Goal: Information Seeking & Learning: Check status

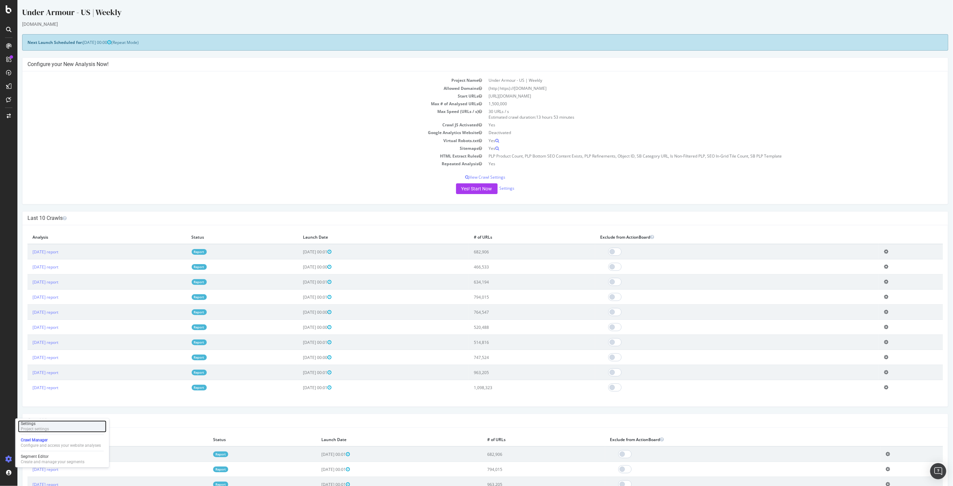
click at [26, 430] on div "Project settings" at bounding box center [35, 428] width 28 height 5
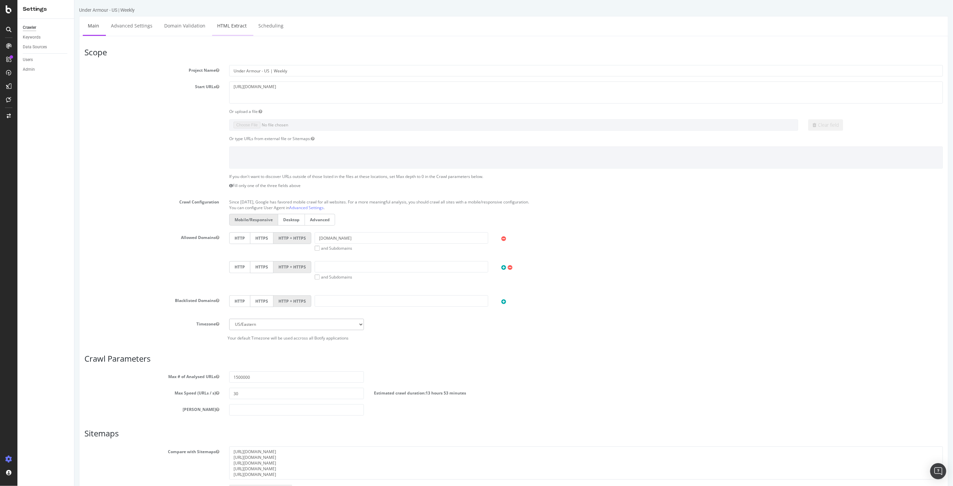
click at [235, 22] on link "HTML Extract" at bounding box center [232, 25] width 40 height 18
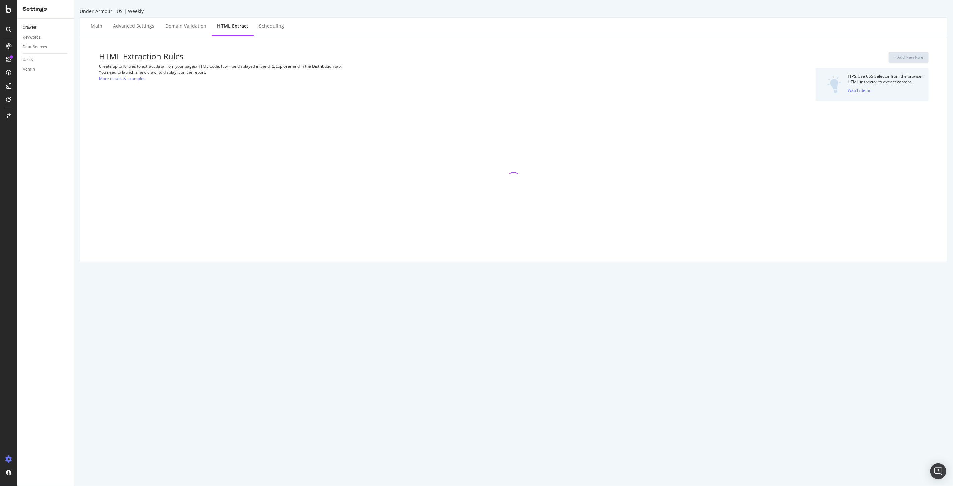
select select "i"
select select "exist"
select select "count"
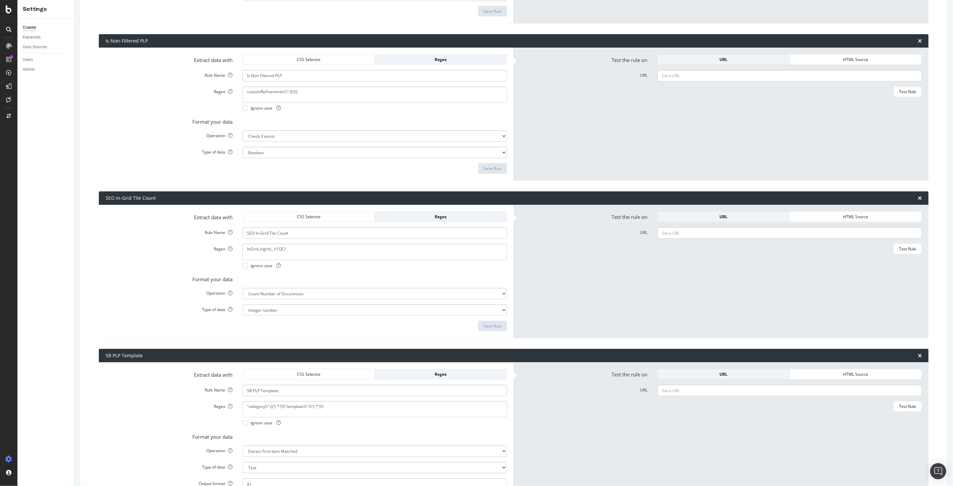
scroll to position [968, 0]
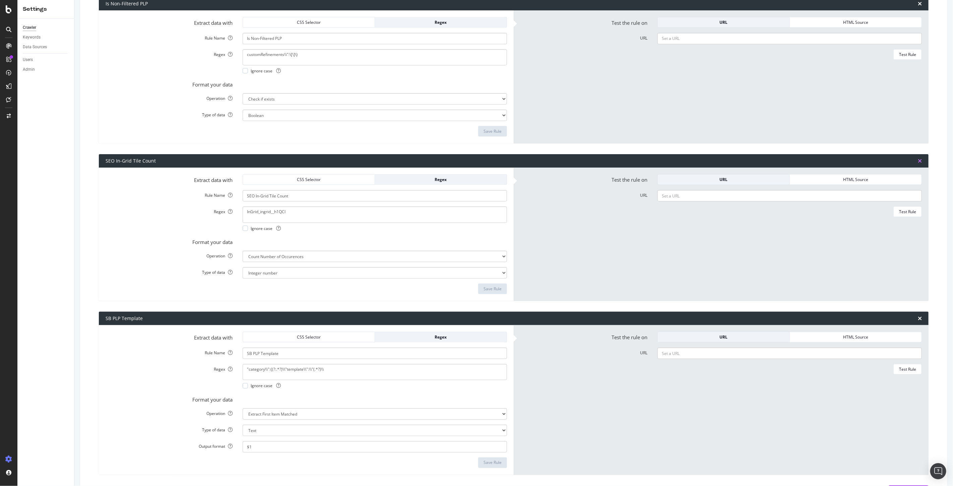
click at [918, 160] on icon "times" at bounding box center [920, 160] width 4 height 5
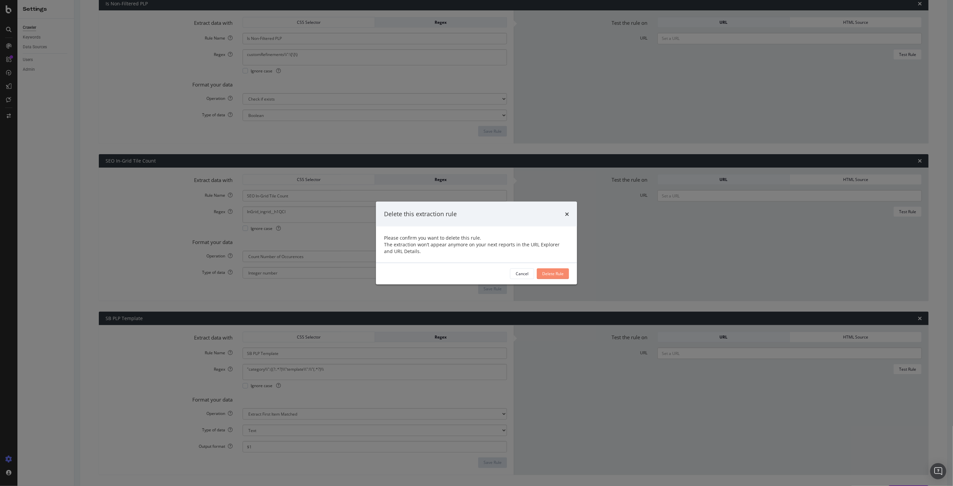
click at [559, 275] on div "Delete Rule" at bounding box center [552, 274] width 21 height 6
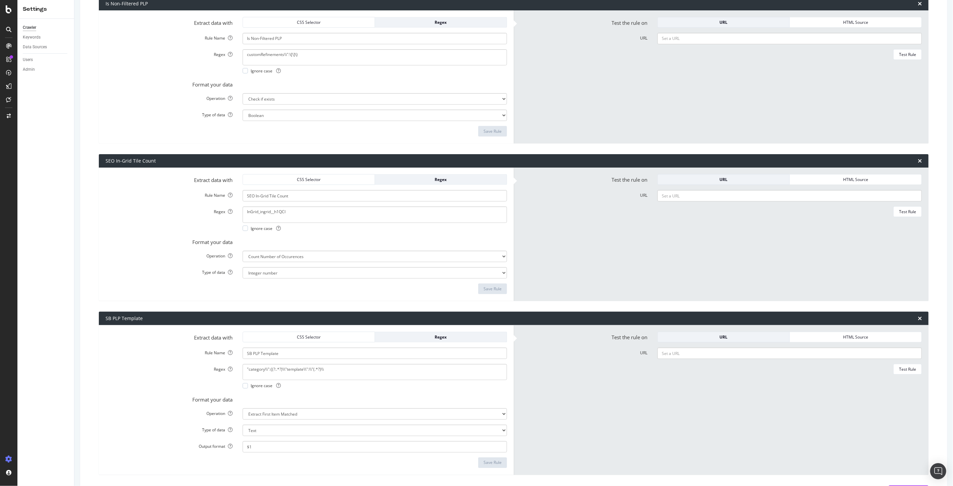
type input "SB PLP Template"
type textarea ""category\\":{(?:.*?)\\"template\\":\\"(.*?)\\"
select select "first"
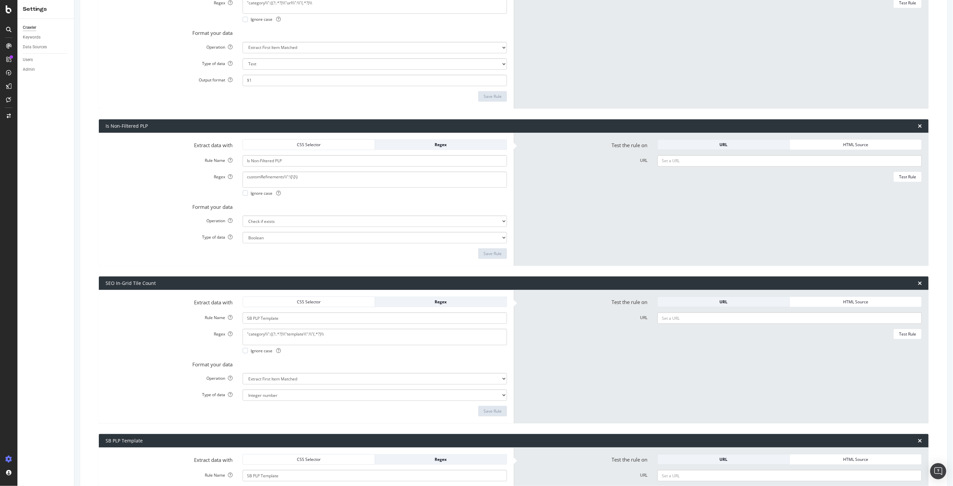
select select "s"
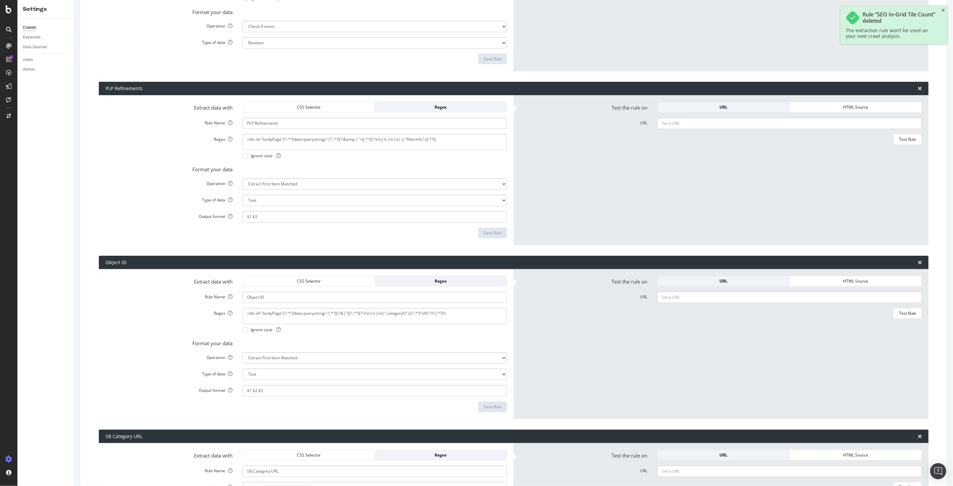
scroll to position [0, 0]
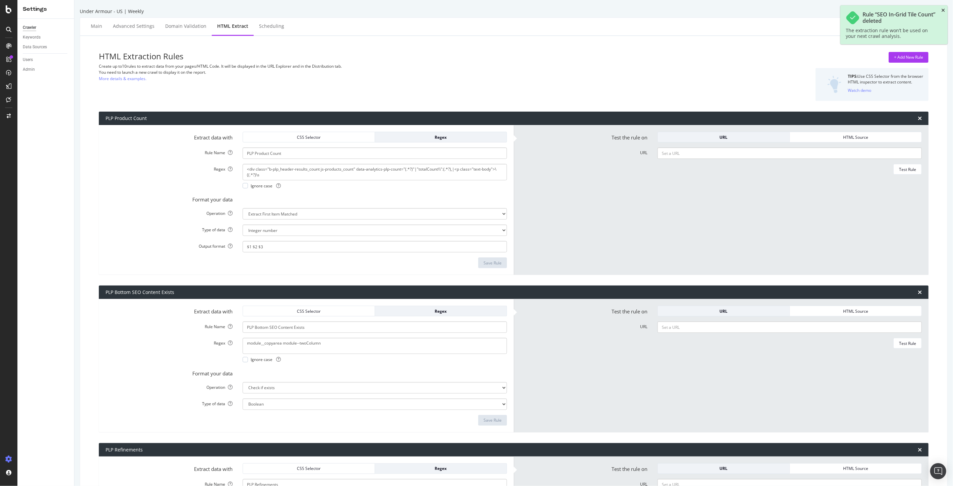
click at [942, 9] on icon "close toast" at bounding box center [944, 10] width 4 height 5
click at [12, 8] on div at bounding box center [9, 9] width 16 height 8
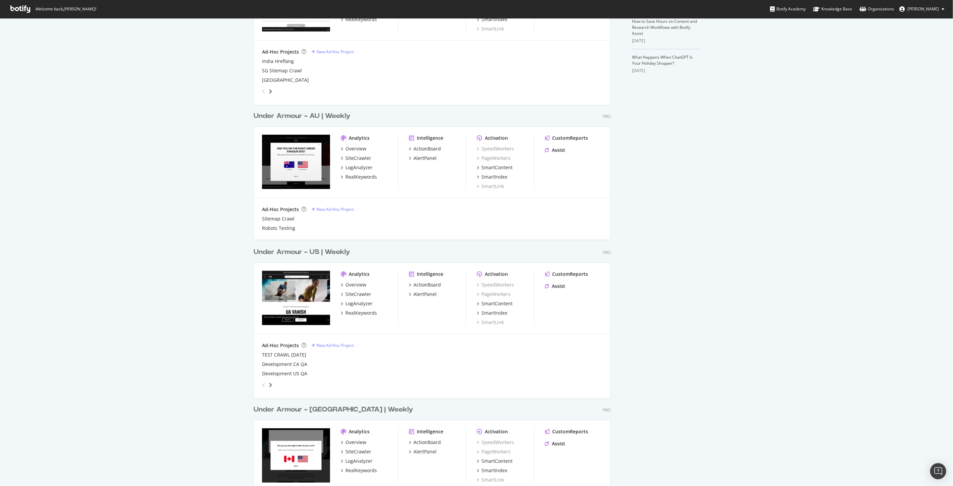
scroll to position [335, 0]
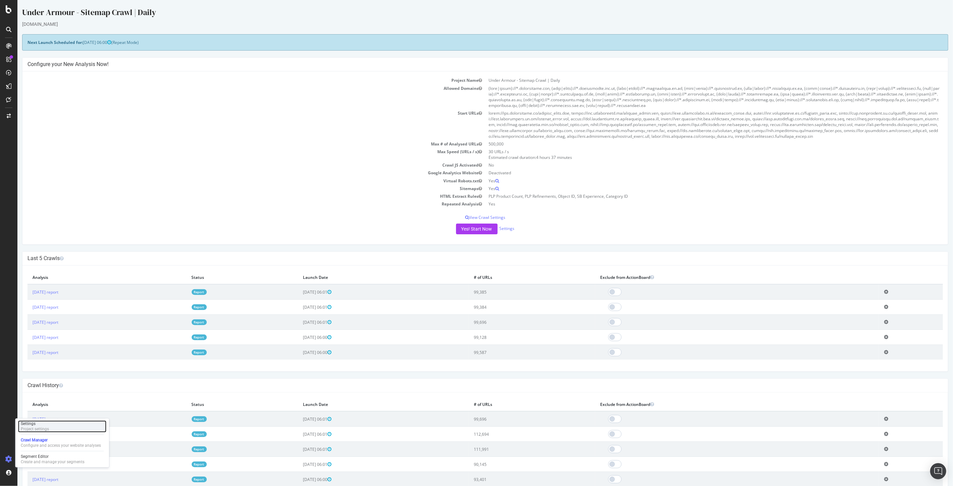
click at [39, 426] on div "Settings" at bounding box center [35, 423] width 28 height 5
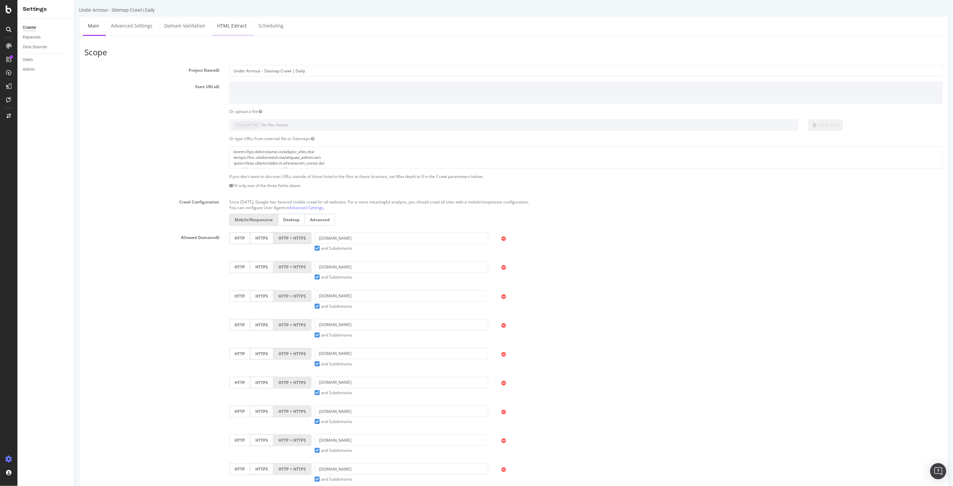
select select "i"
select select "exist"
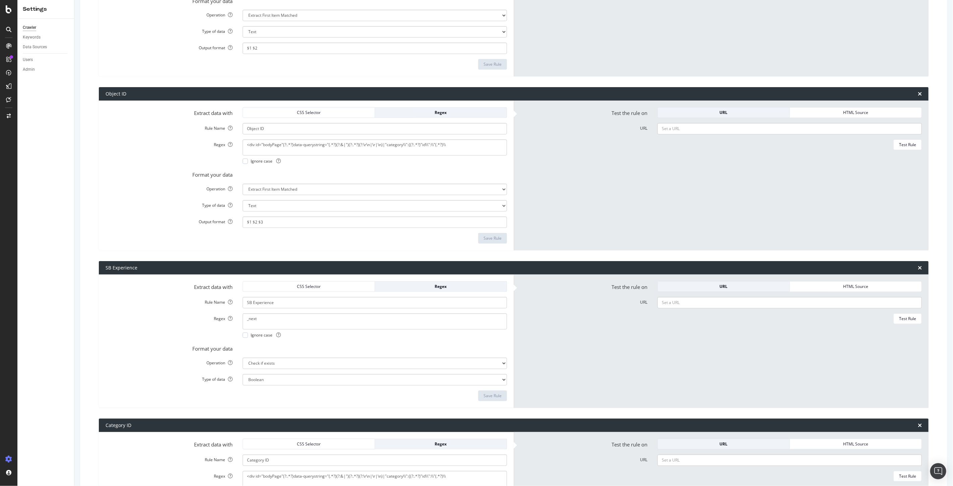
scroll to position [484, 0]
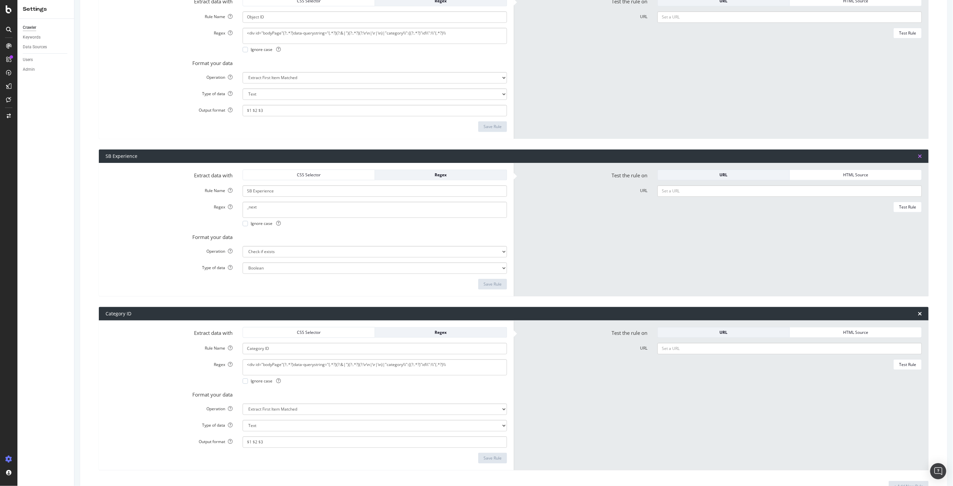
click at [918, 156] on icon "times" at bounding box center [920, 156] width 4 height 5
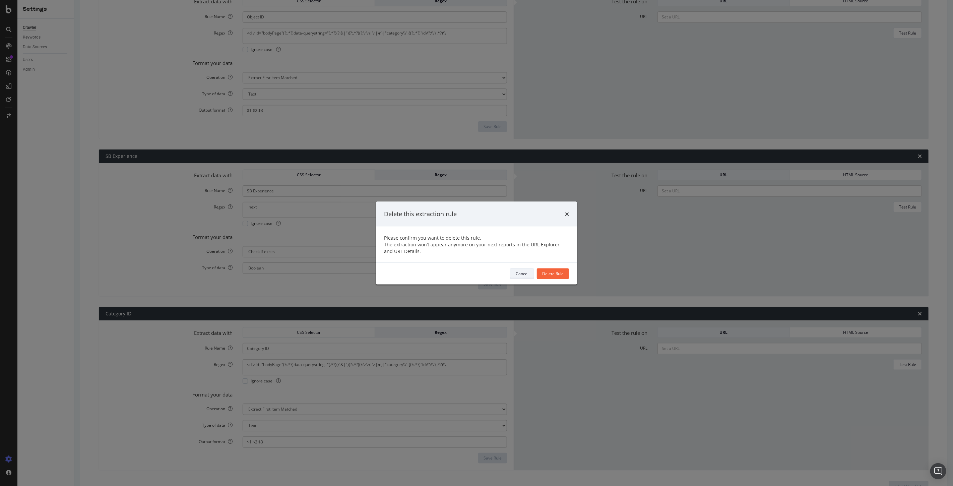
click at [524, 276] on div "Cancel" at bounding box center [522, 274] width 13 height 6
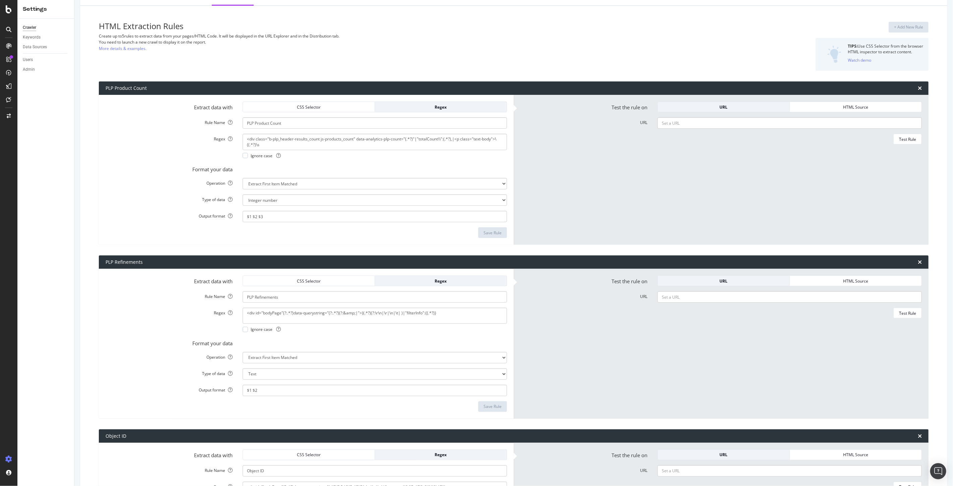
scroll to position [0, 0]
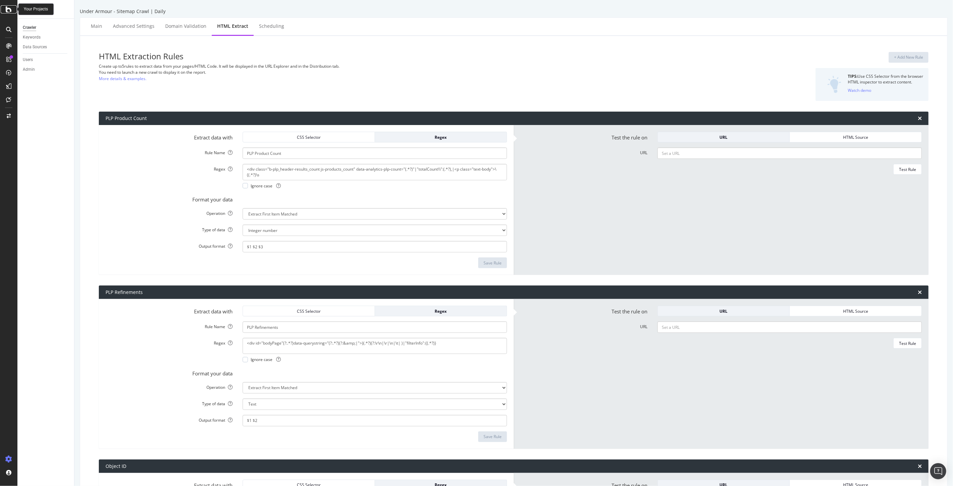
click at [11, 8] on icon at bounding box center [9, 9] width 6 height 8
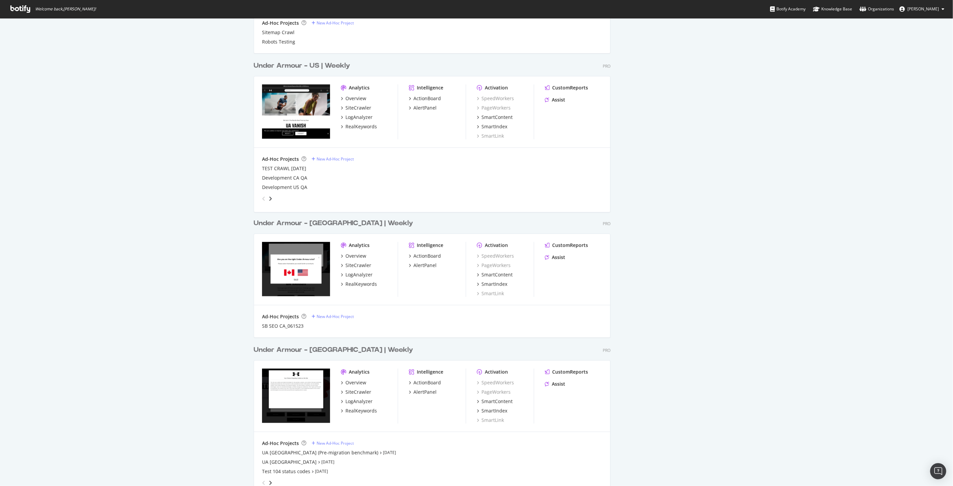
scroll to position [521, 0]
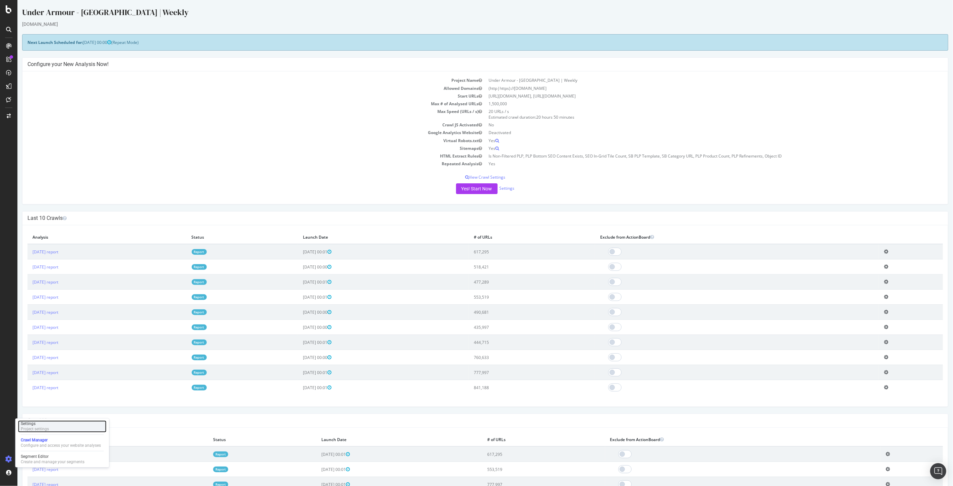
click at [55, 428] on div "Settings Project settings" at bounding box center [62, 426] width 89 height 12
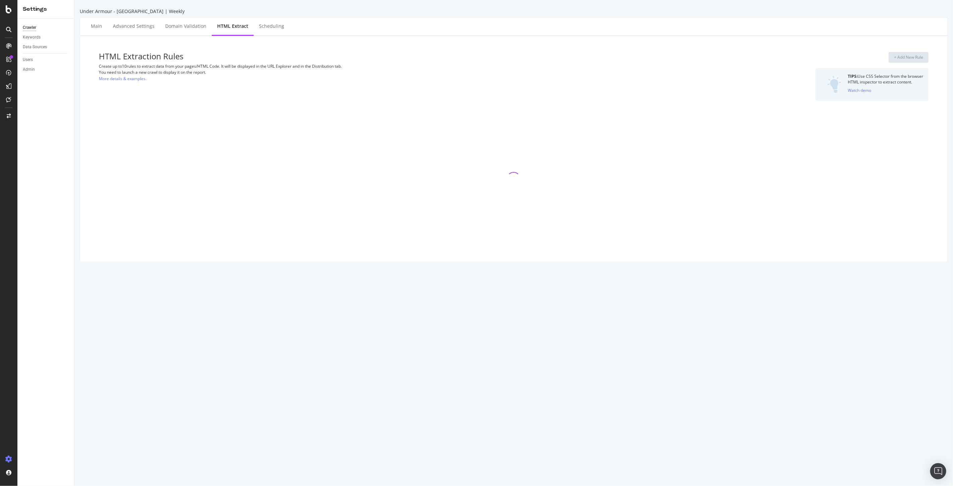
select select "exist"
select select "count"
select select "i"
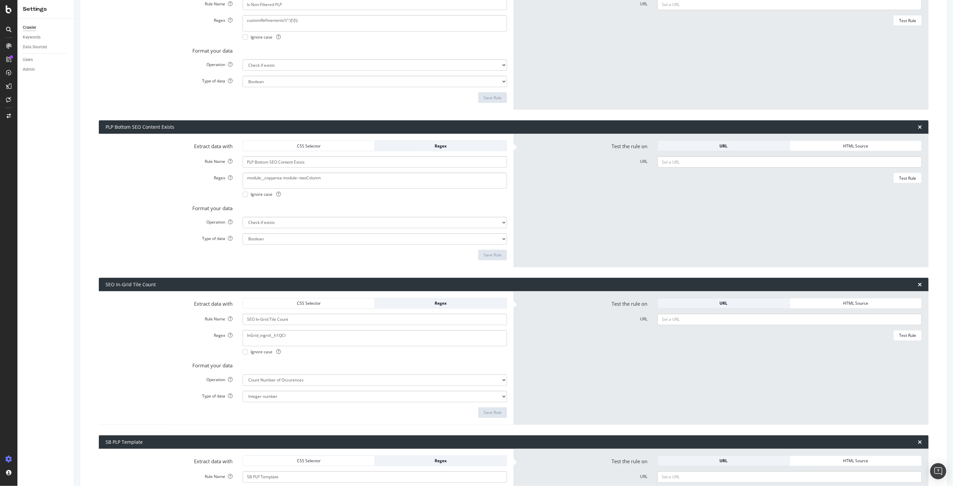
scroll to position [223, 0]
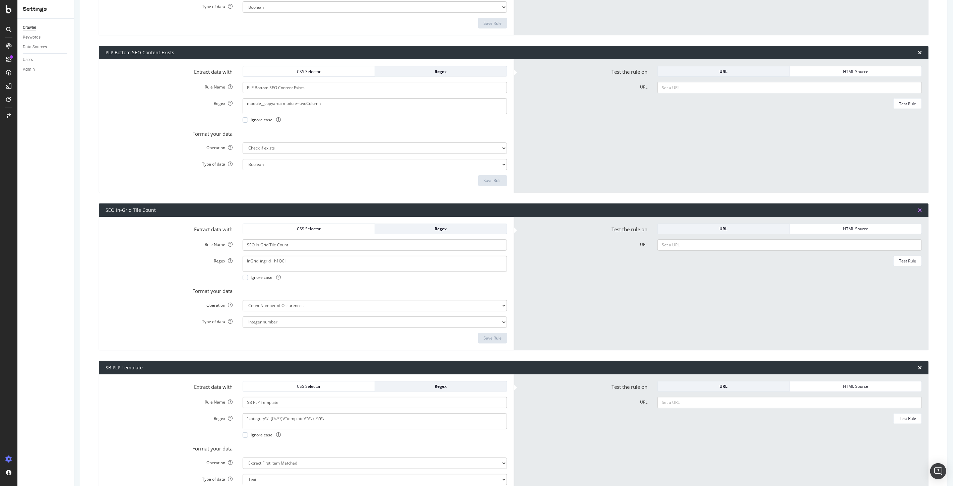
click at [918, 209] on icon "times" at bounding box center [920, 210] width 4 height 5
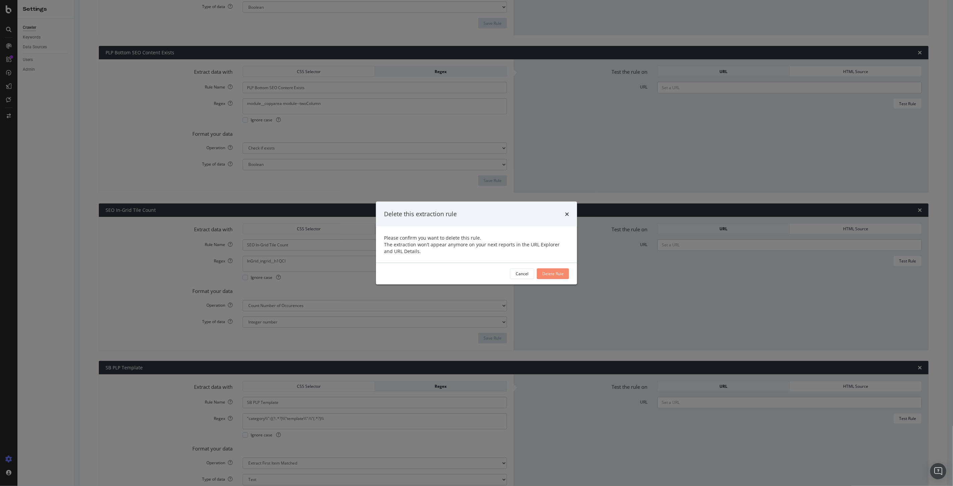
click at [557, 272] on div "Delete Rule" at bounding box center [552, 274] width 21 height 6
type input "SB PLP Template"
type textarea ""category\\":{(?:.*?)\\"template\\":\\"(.*?)\\"
select select "first"
type input "SB Category URL"
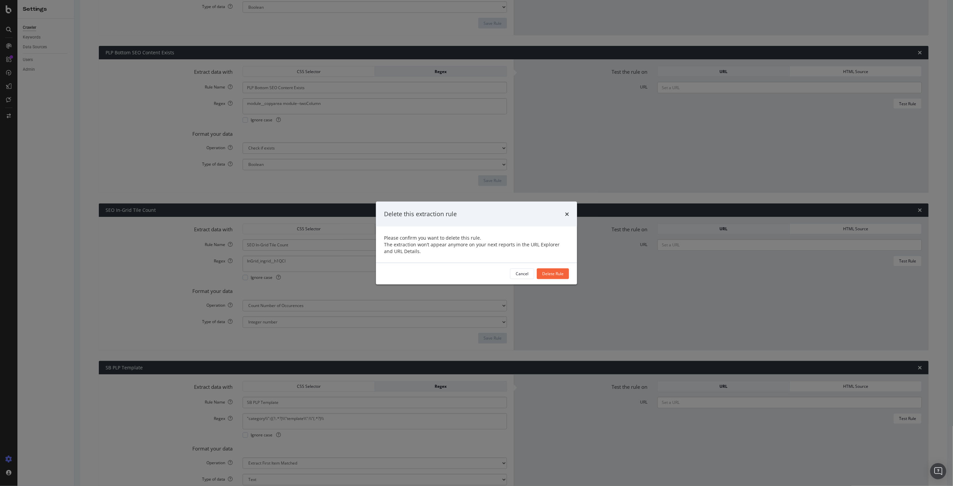
type textarea ""category\\":{(?:.*?)\\"url\\":\\"(.*?)\\"
type input "PLP Product Count"
type textarea "<div class="b-plp_header-results_count js-products_count" data-analytics-plp-co…"
select select "i"
type input "$1 $2 $3"
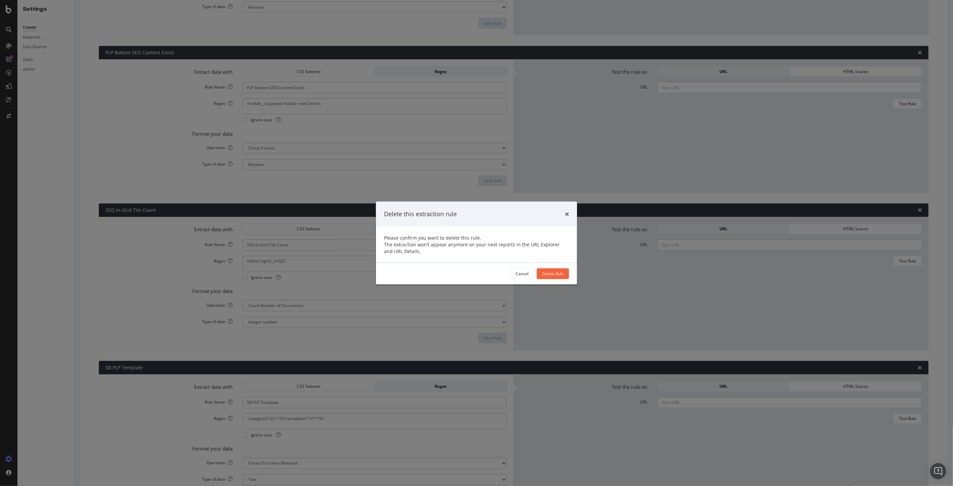
type input "PLP Refinements"
type textarea "<div id="bodyPage"(?:.*?)data-querystring="(?:.*?)(?:&amp;|">)(.*?)(?:\r\n|\r|\…"
select select "s"
type input "$1 $2"
type input "Object ID"
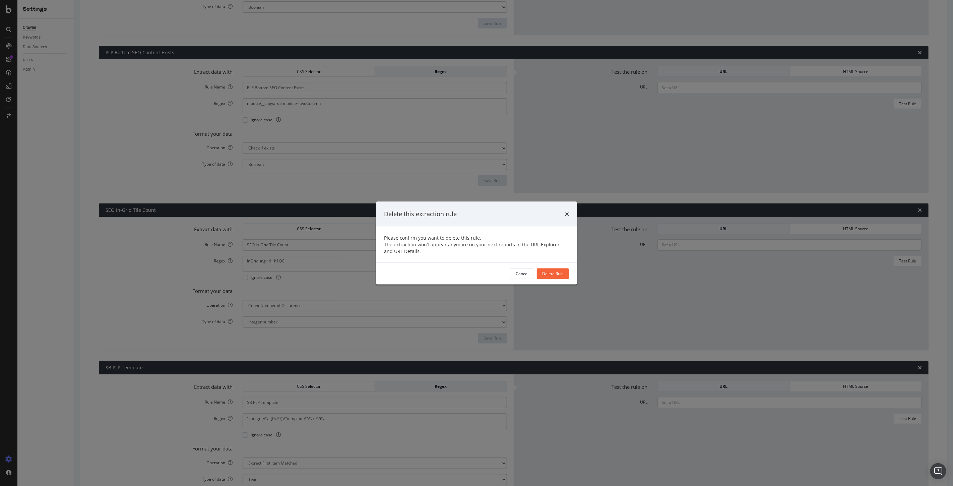
type textarea "<div id="bodyPage"(?:.*?)data-querystring="(.*?)(?:&|")(?:.*?)(?:\r\n|\r|\n)|"c…"
type input "$1 $2 $3"
select select "s"
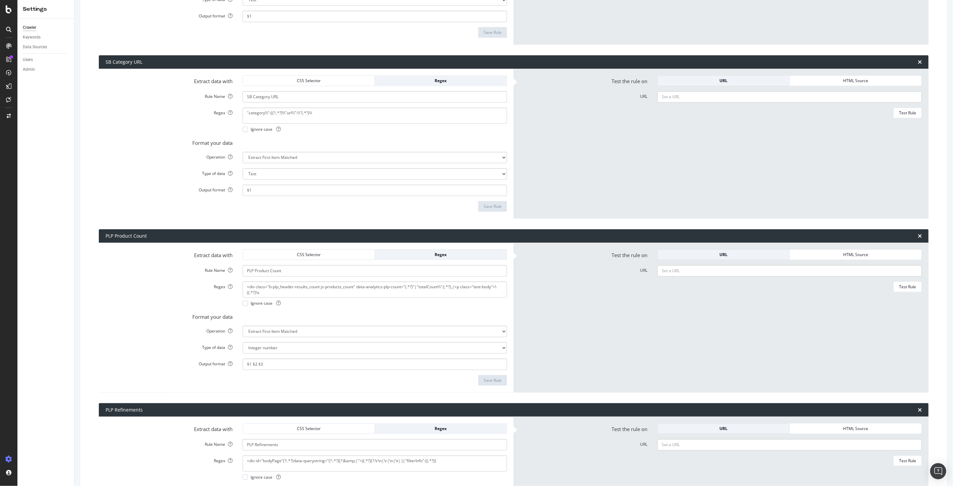
scroll to position [471, 0]
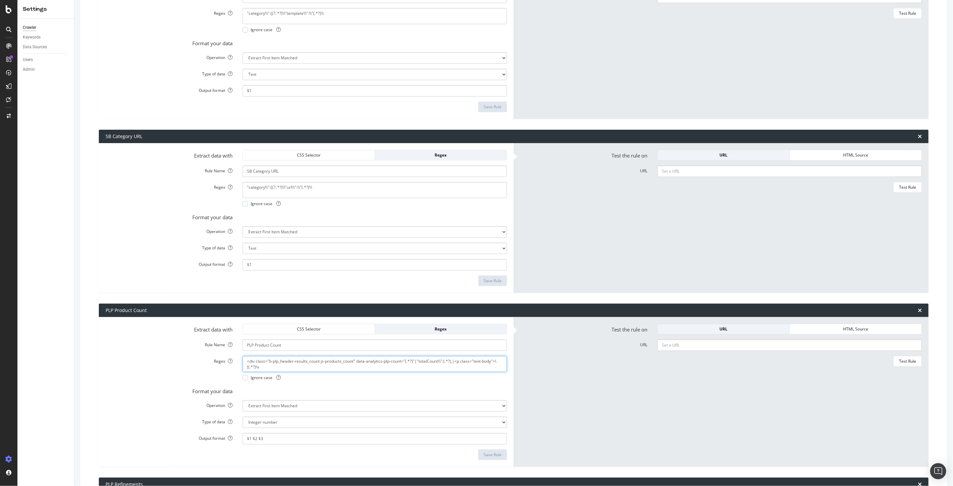
click at [290, 359] on textarea "<div class="b-plp_header-results_count js-products_count" data-analytics-plp-co…" at bounding box center [375, 364] width 265 height 16
drag, startPoint x: 267, startPoint y: 442, endPoint x: 225, endPoint y: 432, distance: 42.6
click at [225, 433] on div "Output format $1 $2 $3" at bounding box center [307, 438] width 412 height 11
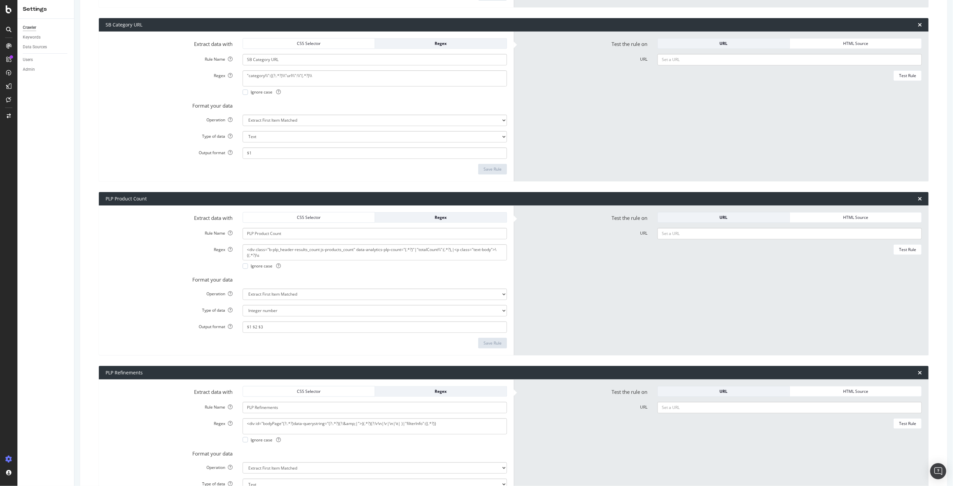
scroll to position [657, 0]
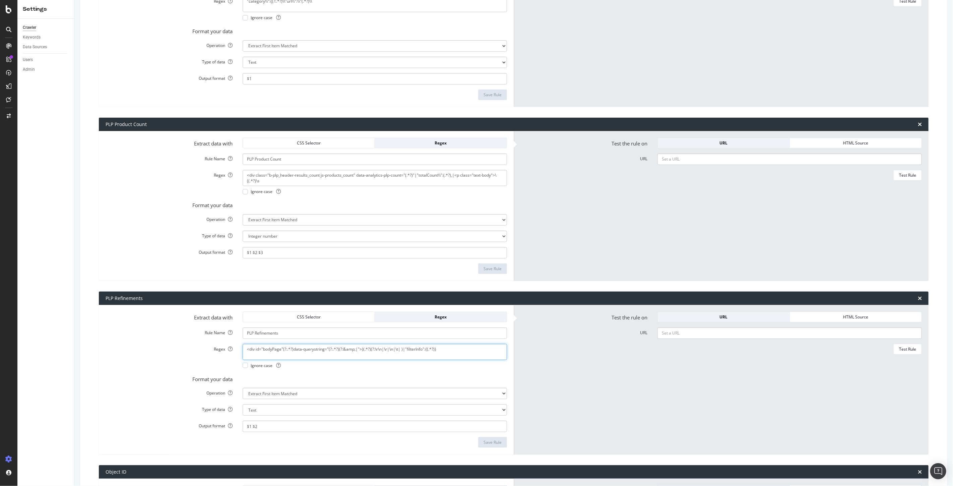
drag, startPoint x: 456, startPoint y: 347, endPoint x: 184, endPoint y: 346, distance: 271.2
click at [128, 347] on div "Regex <div id="bodyPage"(?:.*?)data-querystring="(?:.*?)(?:&amp;|">)(.*?)(?:\r\…" at bounding box center [307, 356] width 412 height 24
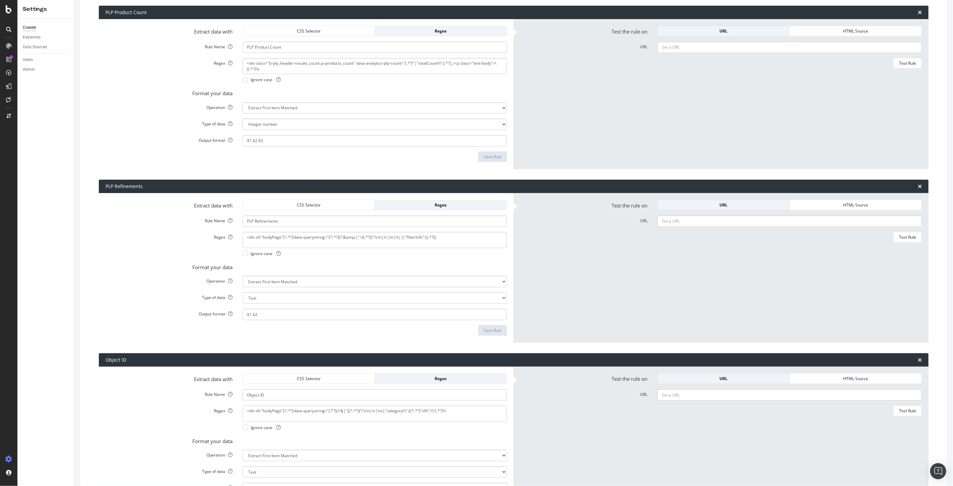
scroll to position [843, 0]
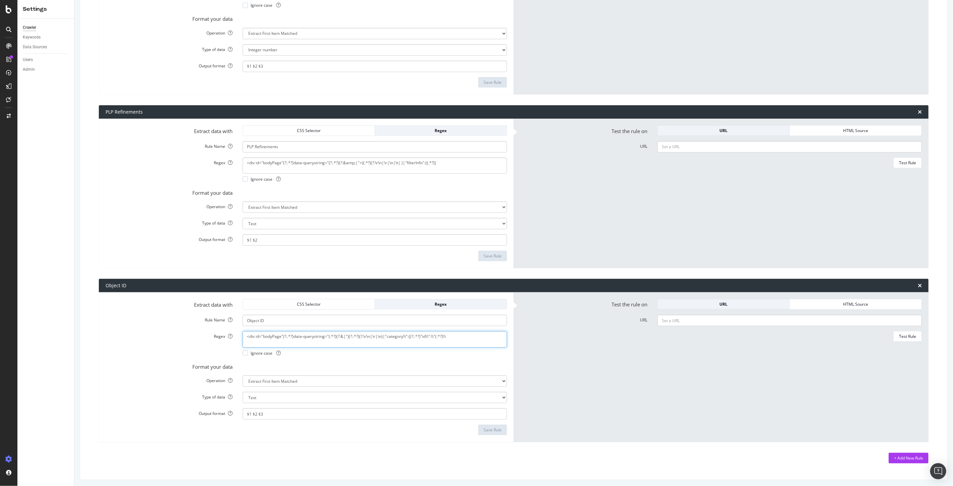
drag, startPoint x: 460, startPoint y: 337, endPoint x: 215, endPoint y: 333, distance: 244.4
click at [164, 335] on div "Regex <div id="bodyPage"(?:.*?)data-querystring="(.*?)(?:&|")(?:.*?)(?:\r\n|\r|…" at bounding box center [307, 343] width 412 height 24
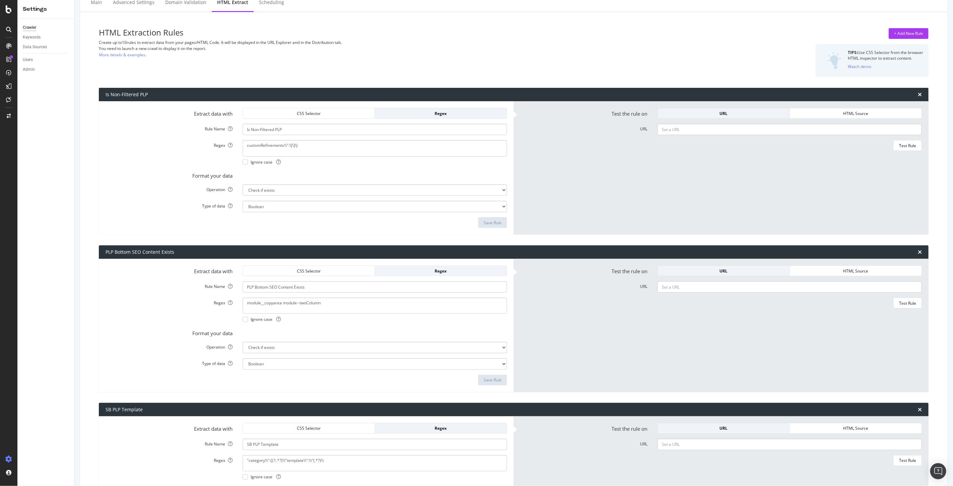
scroll to position [0, 0]
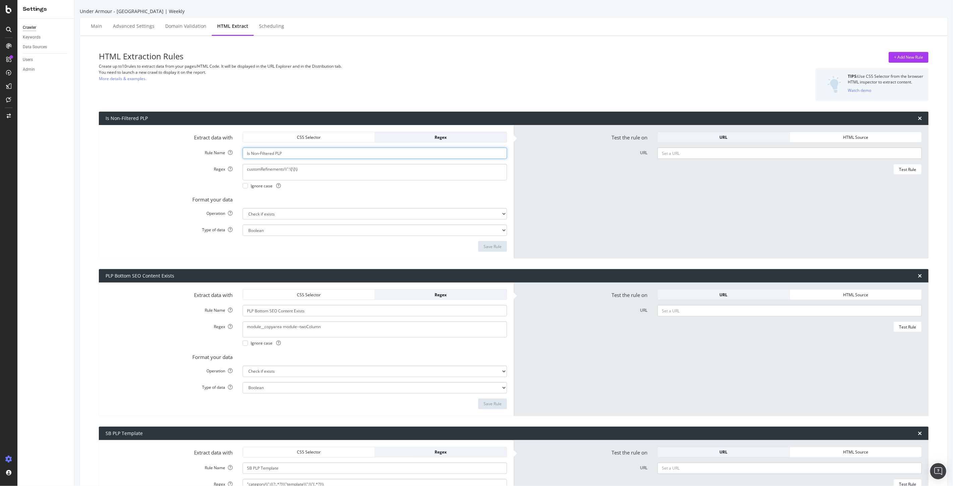
drag, startPoint x: 304, startPoint y: 154, endPoint x: 213, endPoint y: 152, distance: 90.9
click at [213, 152] on div "Rule Name Is Non-Filtered PLP" at bounding box center [307, 153] width 412 height 11
drag, startPoint x: 322, startPoint y: 167, endPoint x: 183, endPoint y: 168, distance: 139.1
click at [183, 168] on div "Regex customRefinements\\":\[\]\} Ignore case" at bounding box center [307, 176] width 412 height 24
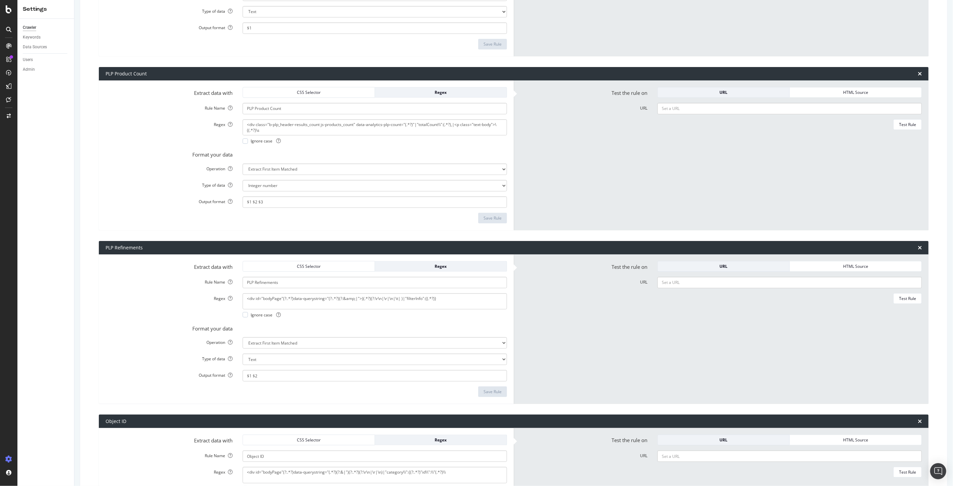
scroll to position [819, 0]
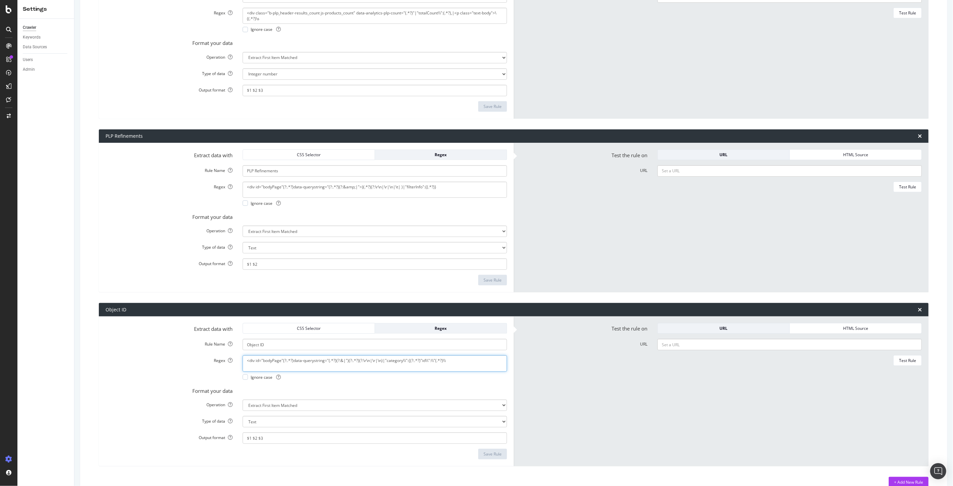
click at [333, 358] on textarea "<div id="bodyPage"(?:.*?)data-querystring="(.*?)(?:&|")(?:.*?)(?:\r\n|\r|\n)|"c…" at bounding box center [375, 363] width 265 height 16
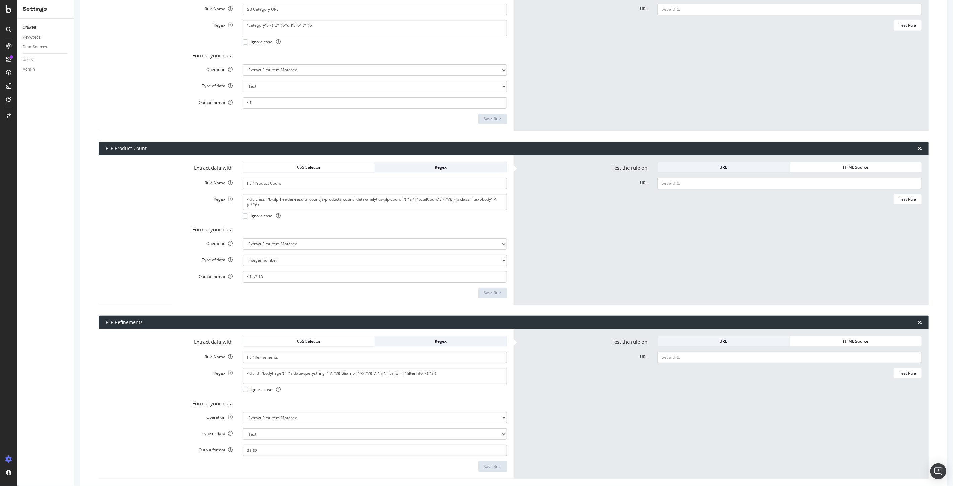
scroll to position [596, 0]
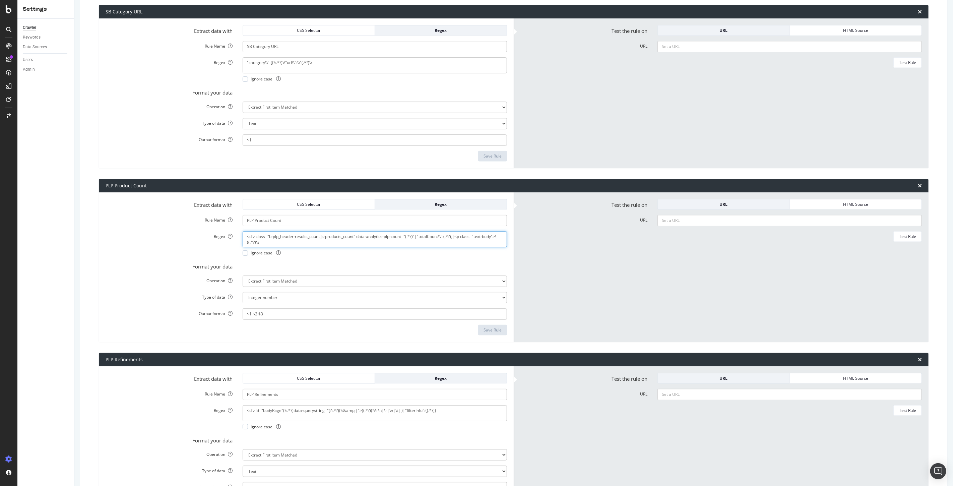
click at [325, 231] on textarea "<div class="b-plp_header-results_count js-products_count" data-analytics-plp-co…" at bounding box center [375, 239] width 265 height 16
drag, startPoint x: 290, startPoint y: 310, endPoint x: 199, endPoint y: 311, distance: 90.9
click at [199, 311] on div "Output format $1 $2 $3" at bounding box center [307, 313] width 412 height 11
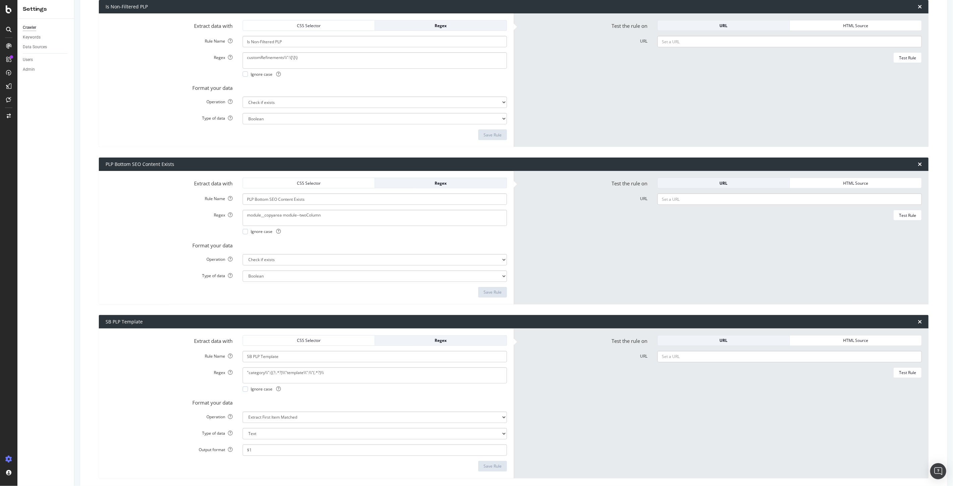
scroll to position [74, 0]
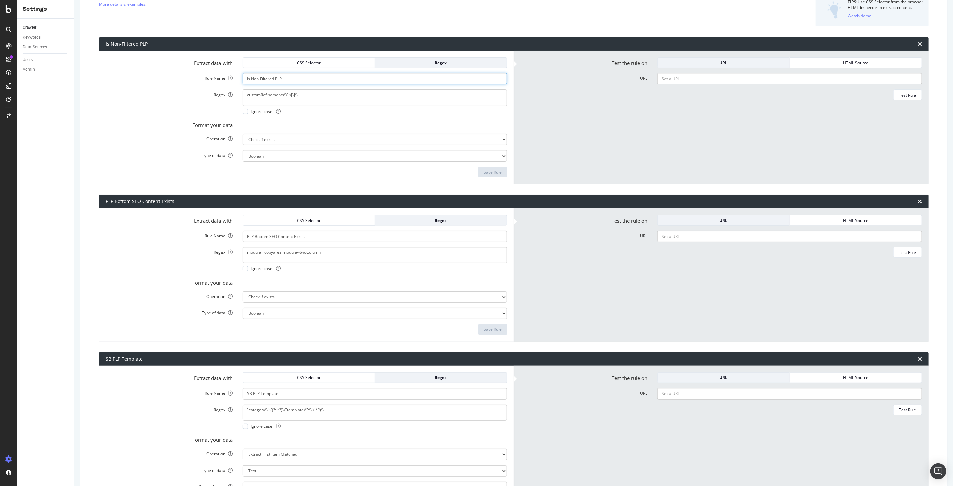
drag, startPoint x: 298, startPoint y: 80, endPoint x: 198, endPoint y: 76, distance: 99.3
click at [198, 76] on div "Rule Name Is Non-Filtered PLP" at bounding box center [307, 78] width 412 height 11
drag, startPoint x: 321, startPoint y: 94, endPoint x: 213, endPoint y: 89, distance: 108.4
click at [213, 89] on form "Extract data with CSS Selector Regex Rule Name Is Non-Filtered PLP Regex custom…" at bounding box center [307, 117] width 402 height 120
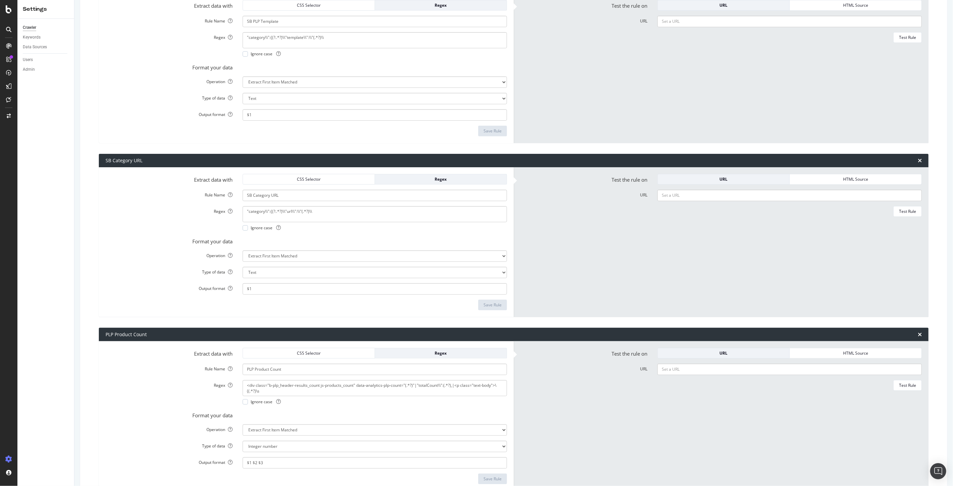
scroll to position [484, 0]
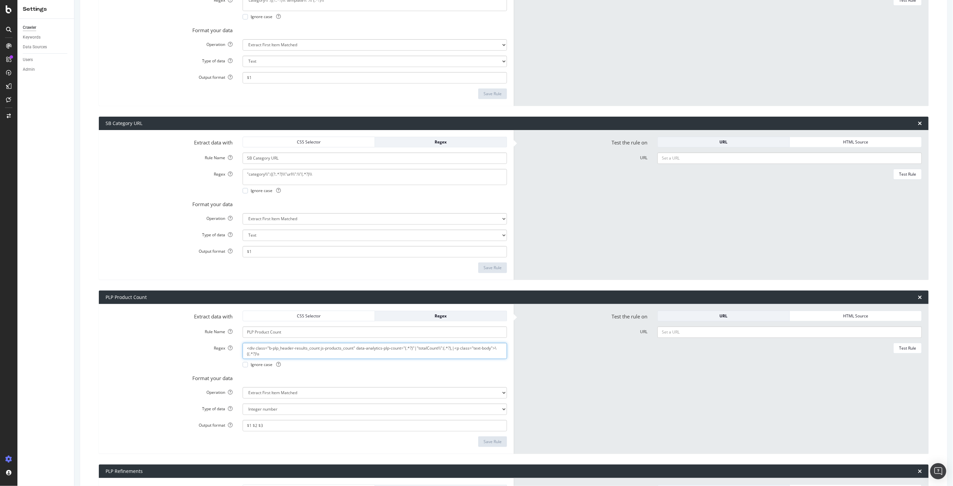
click at [324, 343] on textarea "<div class="b-plp_header-results_count js-products_count" data-analytics-plp-co…" at bounding box center [375, 351] width 265 height 16
drag, startPoint x: 284, startPoint y: 423, endPoint x: 218, endPoint y: 422, distance: 66.1
click at [218, 422] on div "Output format $1 $2 $3" at bounding box center [307, 425] width 412 height 11
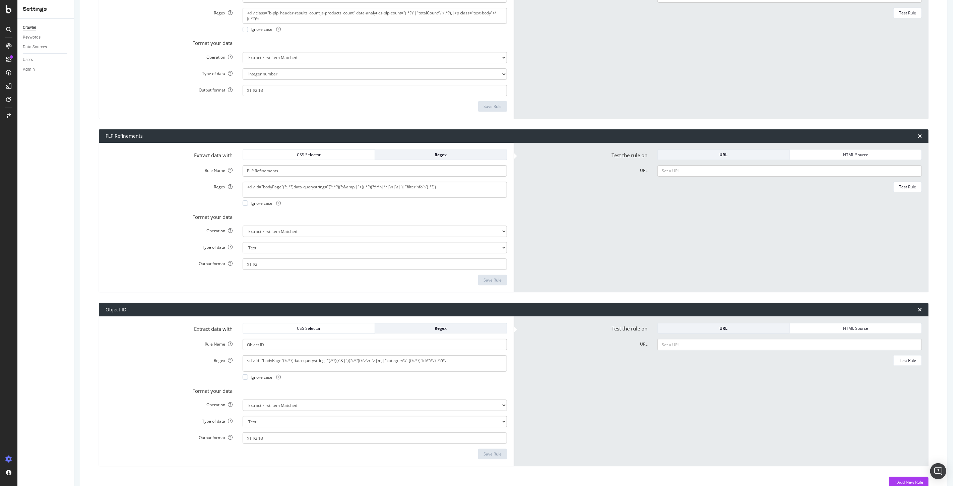
scroll to position [843, 0]
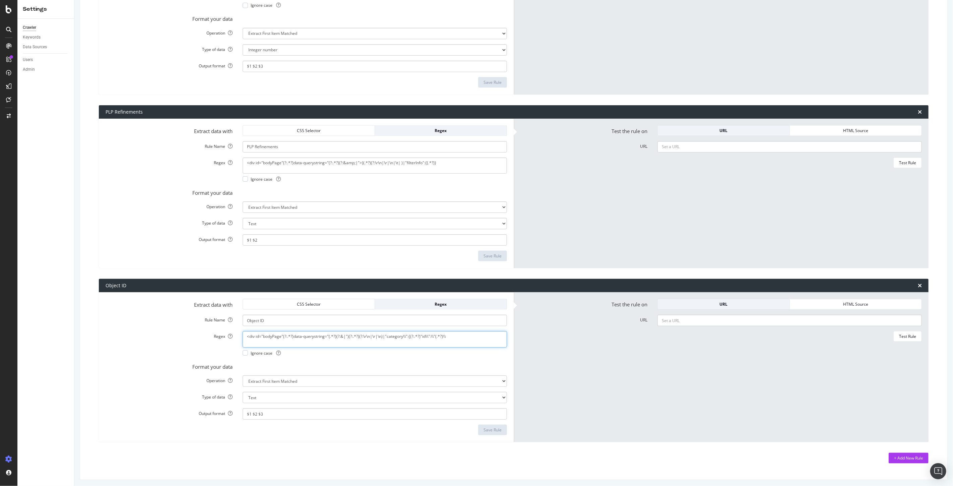
drag, startPoint x: 374, startPoint y: 330, endPoint x: 149, endPoint y: 317, distance: 226.3
click at [149, 317] on form "Extract data with CSS Selector Regex Rule Name Object ID Regex <div id="bodyPag…" at bounding box center [307, 367] width 402 height 136
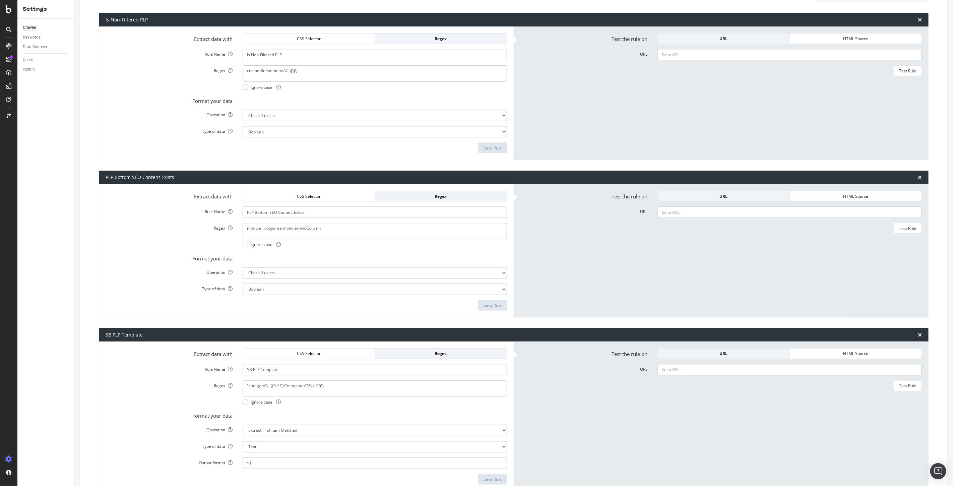
scroll to position [0, 0]
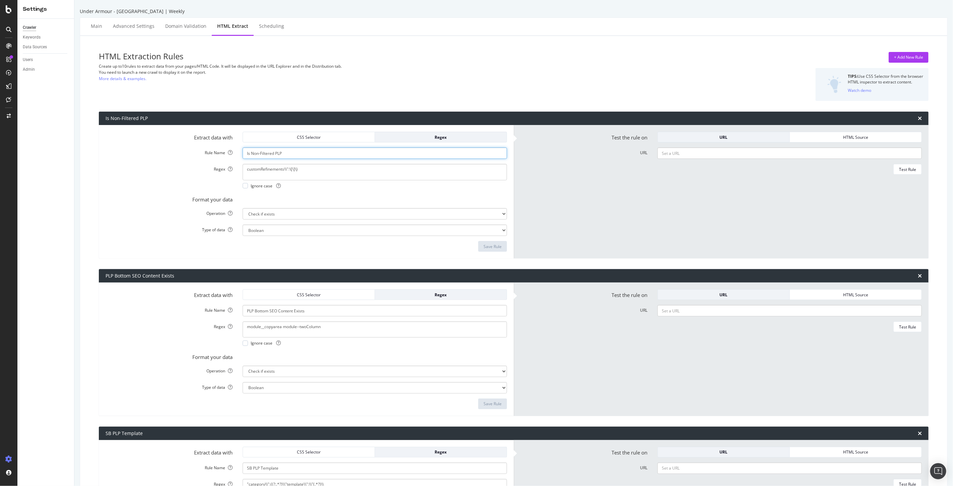
drag, startPoint x: 300, startPoint y: 155, endPoint x: 210, endPoint y: 151, distance: 89.6
click at [210, 151] on div "Rule Name Is Non-Filtered PLP" at bounding box center [307, 153] width 412 height 11
drag, startPoint x: 243, startPoint y: 174, endPoint x: 191, endPoint y: 172, distance: 51.6
click at [191, 172] on div "Regex customRefinements\\":\[\]\} Ignore case" at bounding box center [307, 176] width 412 height 24
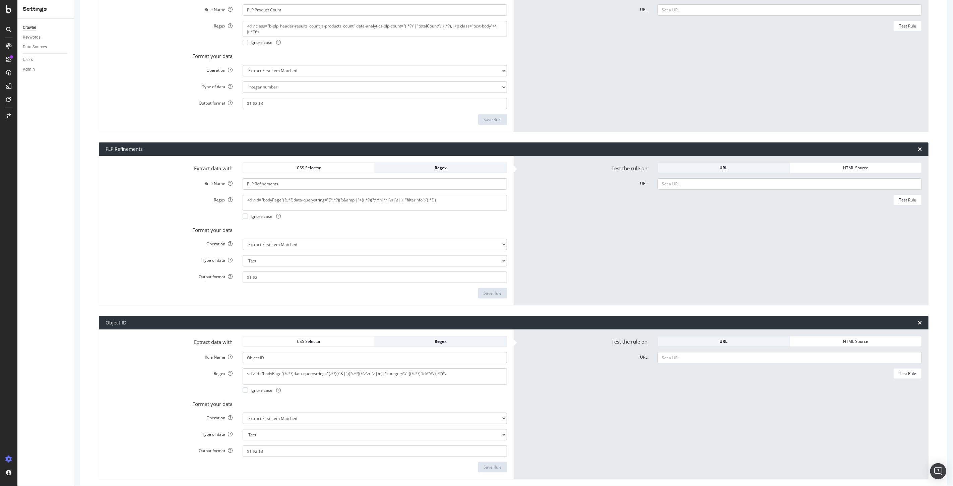
scroll to position [843, 0]
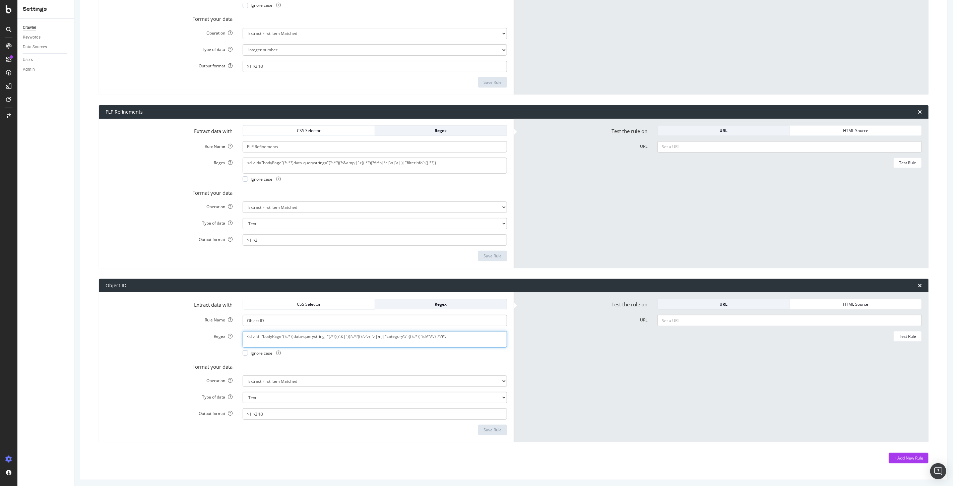
drag, startPoint x: 458, startPoint y: 335, endPoint x: 128, endPoint y: 345, distance: 329.7
click at [128, 345] on div "Regex <div id="bodyPage"(?:.*?)data-querystring="(.*?)(?:&|")(?:.*?)(?:\r\n|\r|…" at bounding box center [307, 343] width 412 height 24
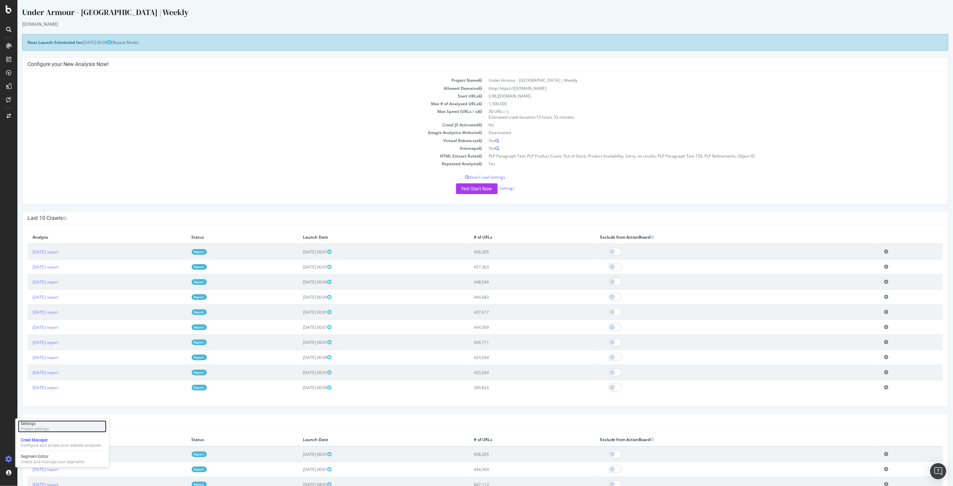
click at [37, 431] on div "Project settings" at bounding box center [35, 428] width 28 height 5
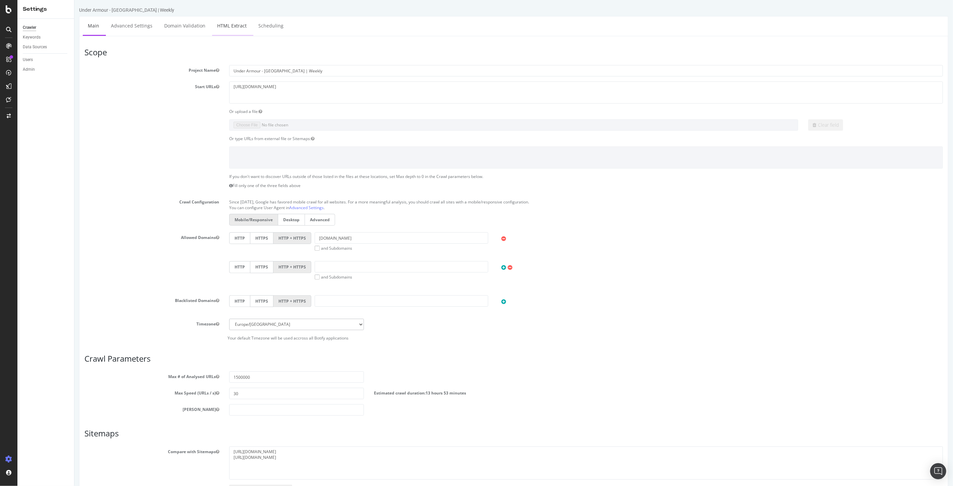
select select "exist"
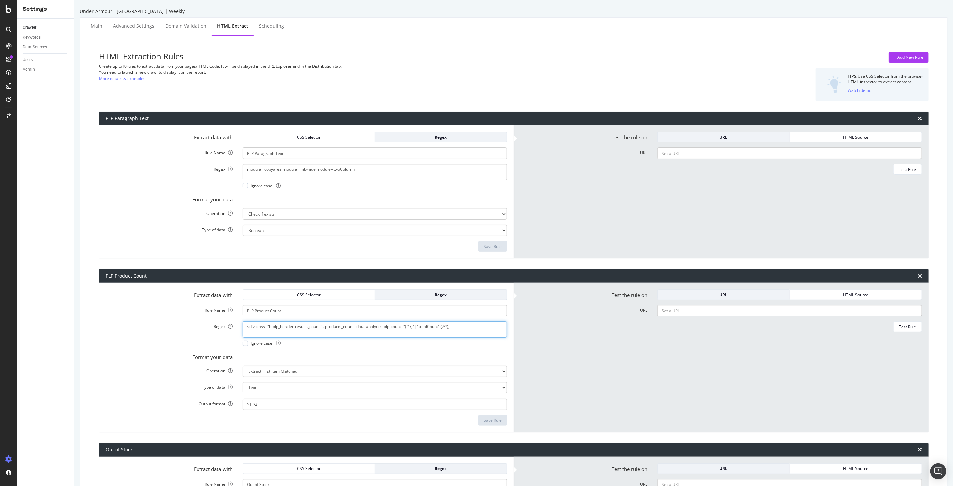
click at [329, 327] on textarea "<div class="b-plp_header-results_count js-products_count" data-analytics-plp-co…" at bounding box center [375, 330] width 265 height 16
paste textarea "\\":(.*?),|<p class="text-body">\((.*?)\s"
type textarea "<div class="b-plp_header-results_count js-products_count" data-analytics-plp-co…"
drag, startPoint x: 271, startPoint y: 402, endPoint x: 244, endPoint y: 404, distance: 26.6
click at [233, 406] on div "Output format $1 $2" at bounding box center [307, 404] width 412 height 11
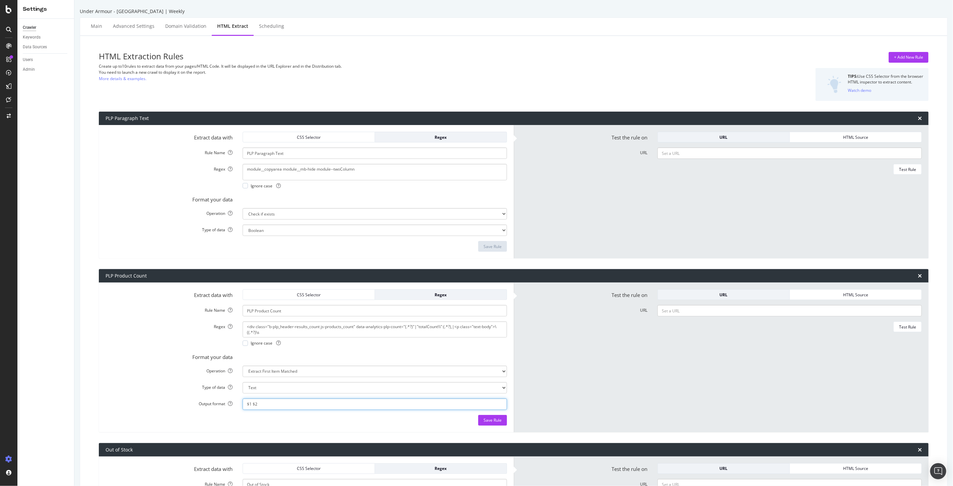
paste input "$3"
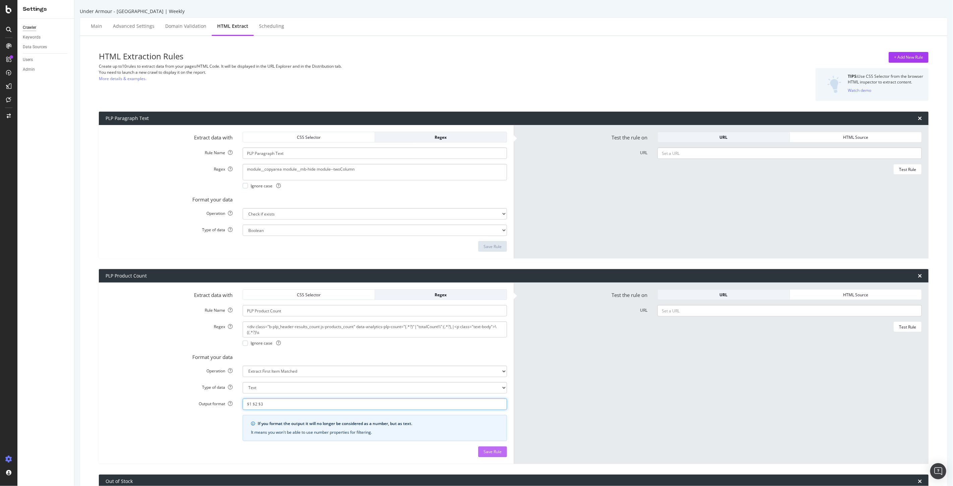
type input "$1 $2 $3"
click at [498, 455] on div "Save Rule" at bounding box center [493, 452] width 18 height 10
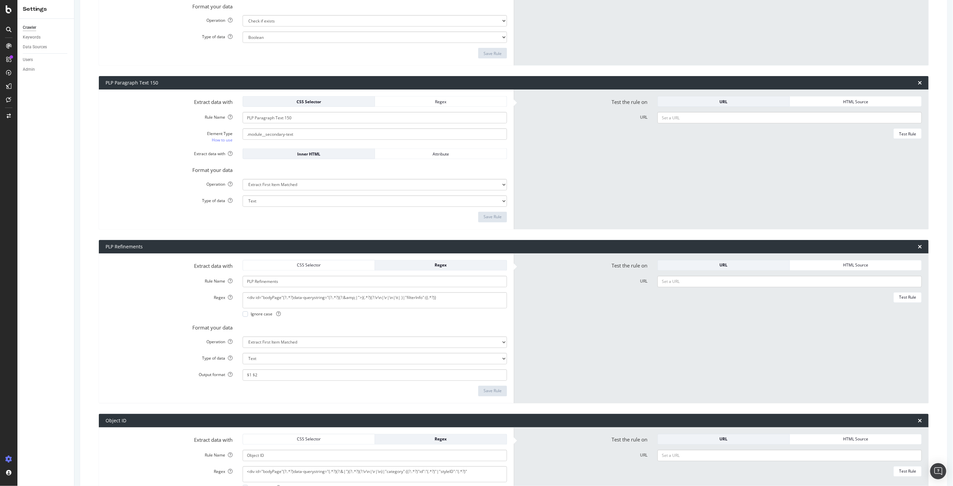
scroll to position [968, 0]
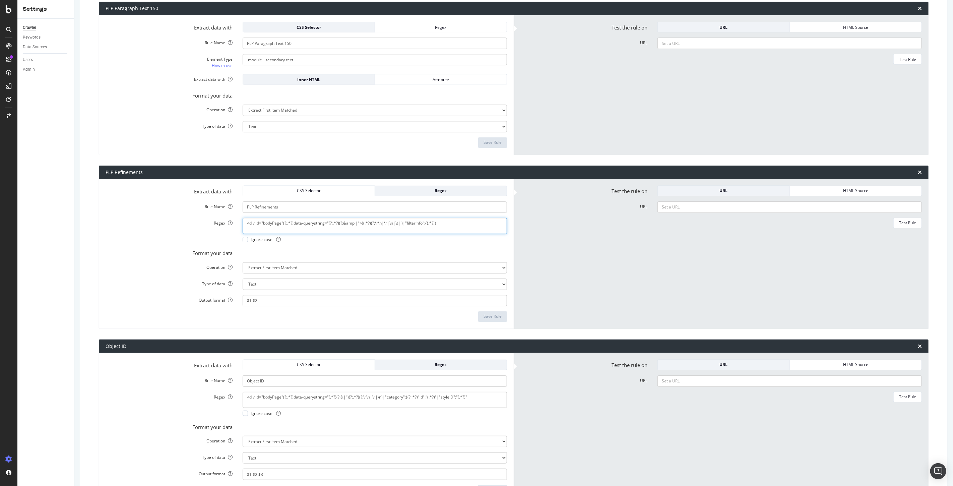
drag, startPoint x: 452, startPoint y: 221, endPoint x: 116, endPoint y: 216, distance: 335.6
click at [116, 216] on form "Extract data with CSS Selector Regex Rule Name PLP Refinements Regex <div id="b…" at bounding box center [307, 254] width 402 height 136
click at [483, 393] on textarea "<div id="bodyPage"(?:.*?)data-querystring="(.*?)(?:&|")(?:.*?)(?:\r\n|\r|\n)|"c…" at bounding box center [375, 400] width 265 height 16
paste textarea "\\":{(?:.*?)"id\\":\\"(.*?)\\"
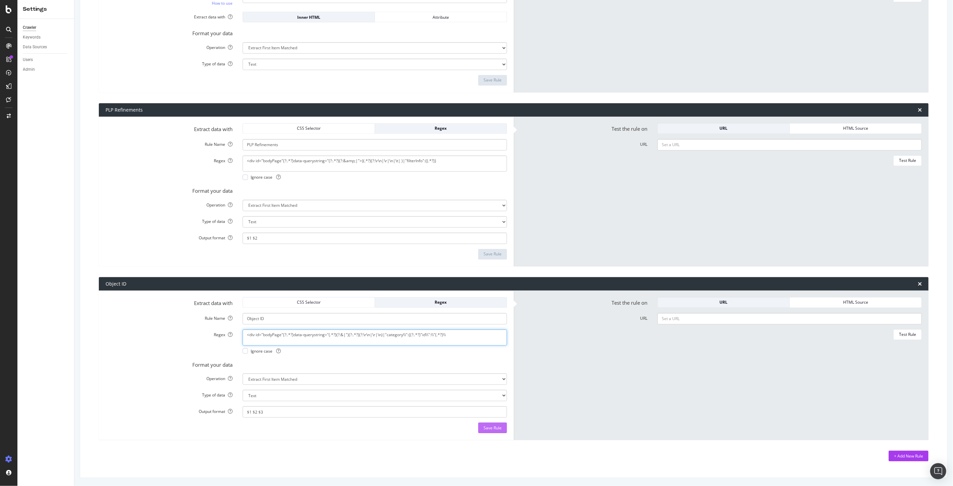
type textarea "<div id="bodyPage"(?:.*?)data-querystring="(.*?)(?:&|")(?:.*?)(?:\r\n|\r|\n)|"c…"
click at [488, 428] on div "Save Rule" at bounding box center [493, 428] width 18 height 6
click at [897, 453] on div "+ Add New Rule" at bounding box center [908, 456] width 29 height 10
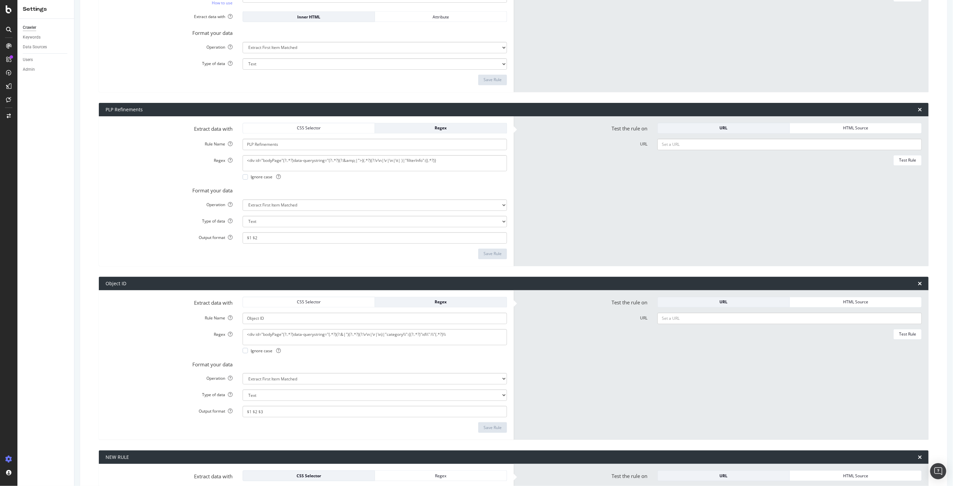
scroll to position [1181, 0]
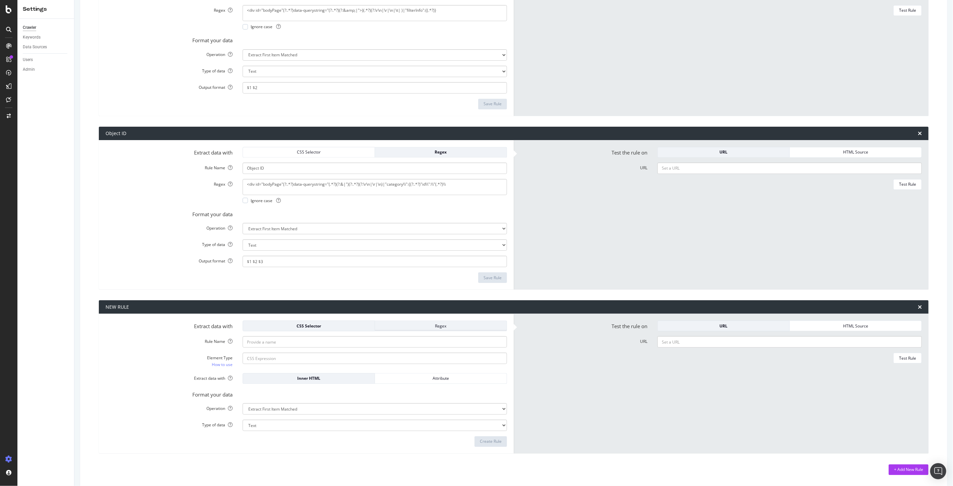
click at [434, 327] on div "Regex" at bounding box center [441, 326] width 121 height 6
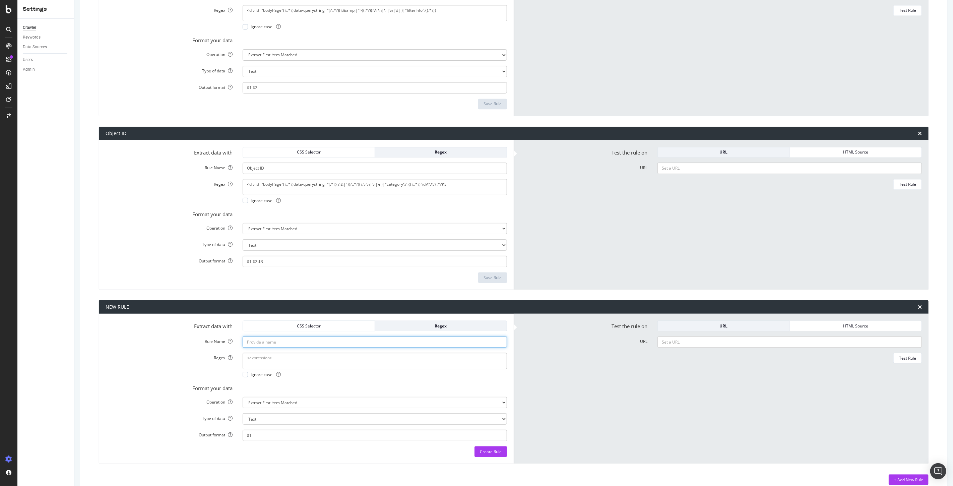
click at [321, 343] on input "Rule Name" at bounding box center [375, 341] width 265 height 11
paste input "Is Non-Filtered PLP"
type input "Is Non-Filtered PLP"
click at [278, 398] on select "Extract First Item Matched Extract First 3 Items Matched Count Number of Occure…" at bounding box center [375, 402] width 265 height 11
click at [256, 360] on textarea "Regex" at bounding box center [375, 361] width 265 height 16
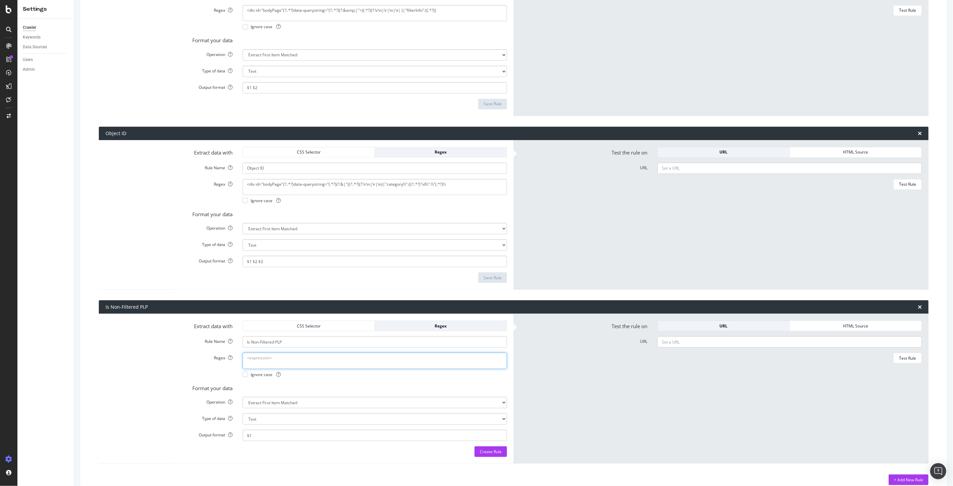
paste textarea "customRefinements\\":\[\]\}"
type textarea "customRefinements\\":\[\]\}"
click at [270, 404] on select "Extract First Item Matched Extract First 3 Items Matched Count Number of Occure…" at bounding box center [375, 402] width 265 height 11
select select "exist"
click at [243, 397] on select "Extract First Item Matched Extract First 3 Items Matched Count Number of Occure…" at bounding box center [375, 402] width 265 height 11
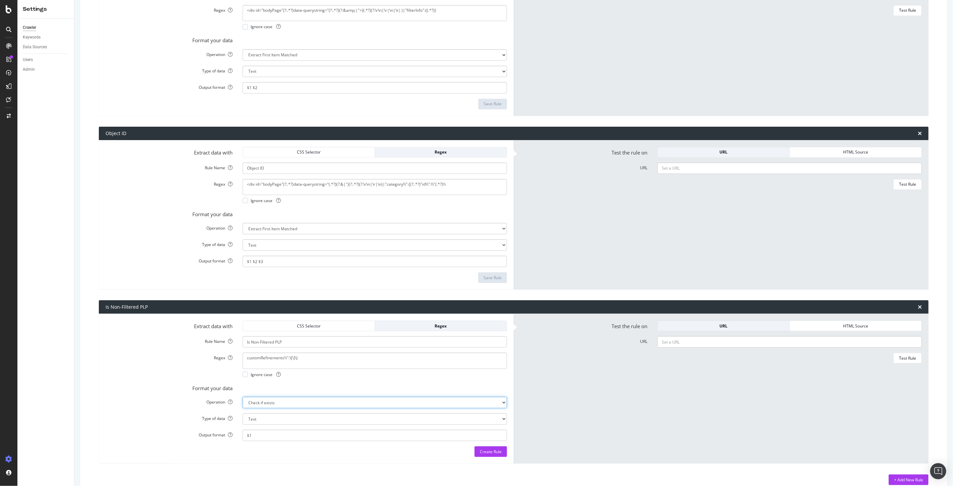
select select "b"
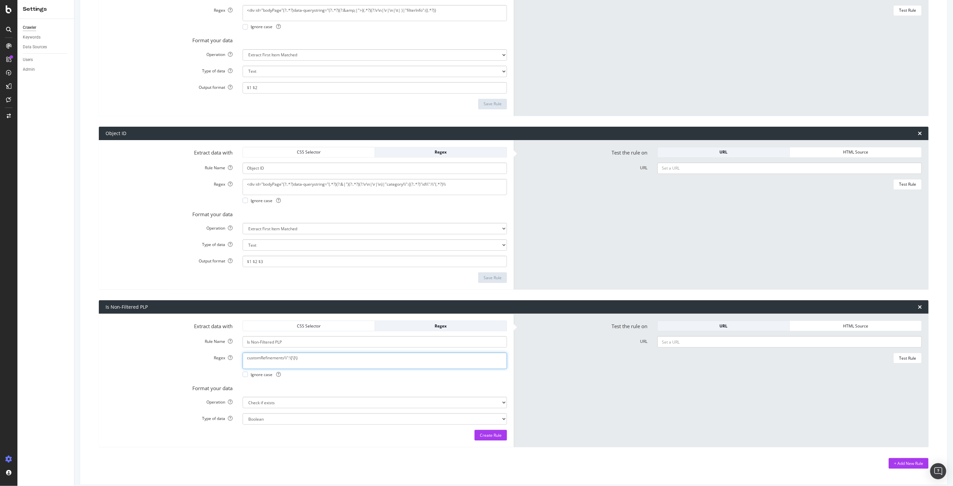
drag, startPoint x: 369, startPoint y: 361, endPoint x: 65, endPoint y: 340, distance: 305.2
click at [64, 340] on div "Settings Crawler Keywords Data Sources Users Admin Under Armour - UK | Weekly M…" at bounding box center [485, 243] width 936 height 486
click at [488, 440] on div "Create Rule" at bounding box center [491, 435] width 22 height 10
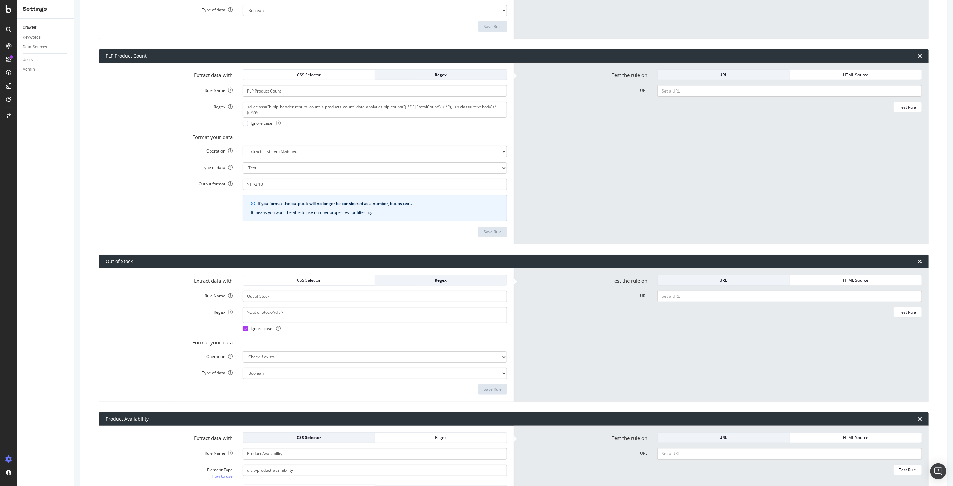
scroll to position [0, 0]
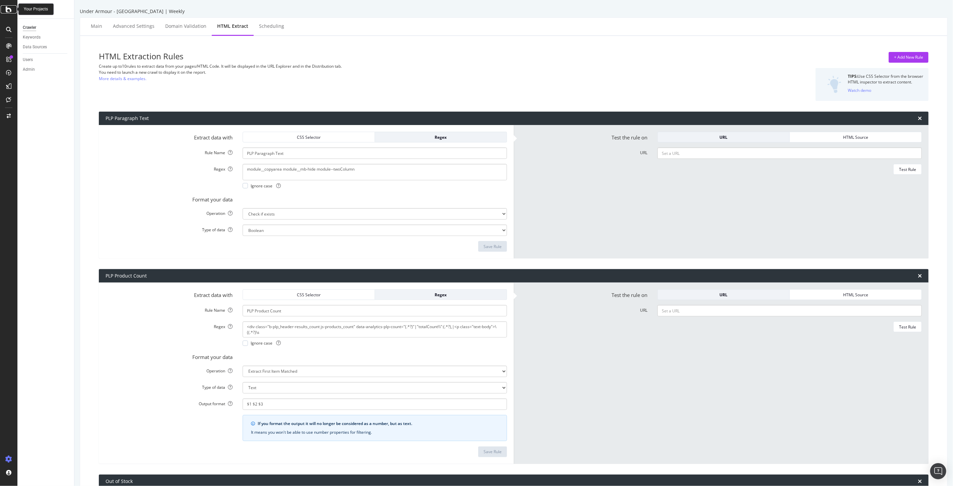
click at [6, 7] on icon at bounding box center [9, 9] width 6 height 8
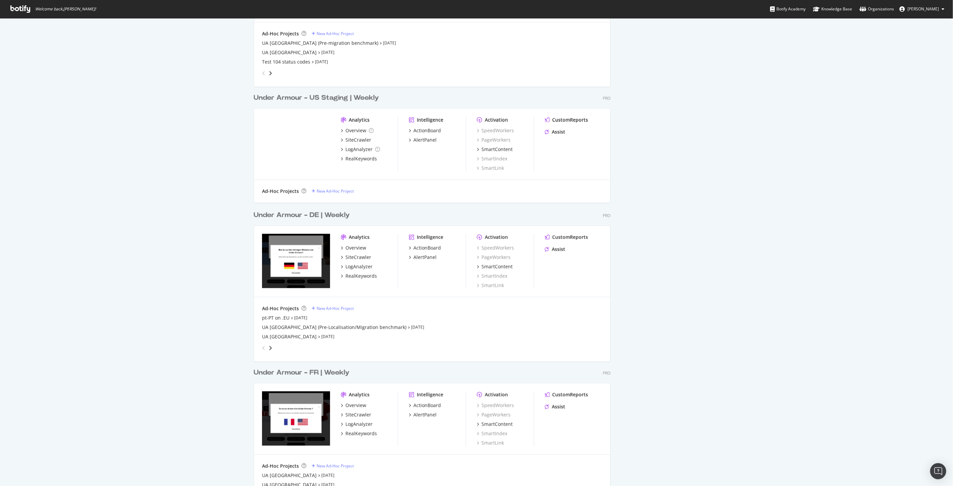
scroll to position [862, 0]
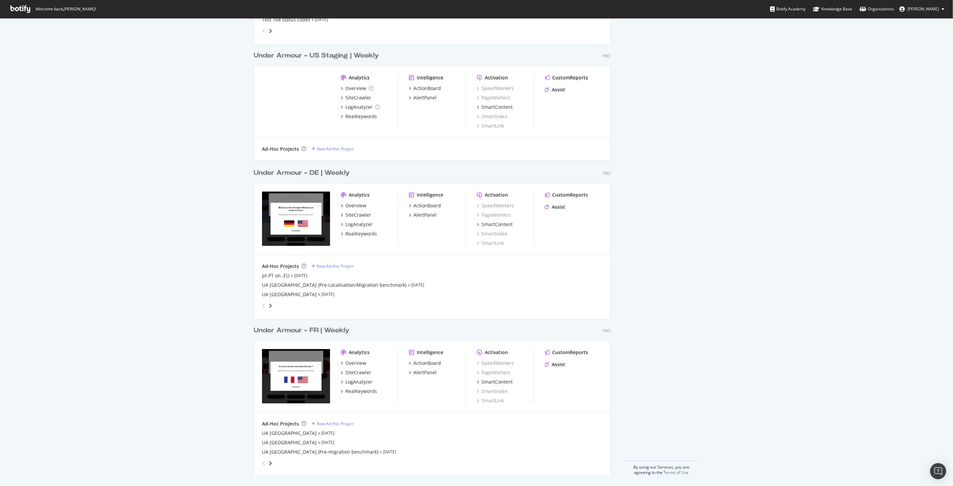
click at [315, 172] on div "Under Armour - DE | Weekly" at bounding box center [302, 173] width 96 height 10
click at [318, 330] on div "Under Armour - FR | Weekly" at bounding box center [302, 331] width 96 height 10
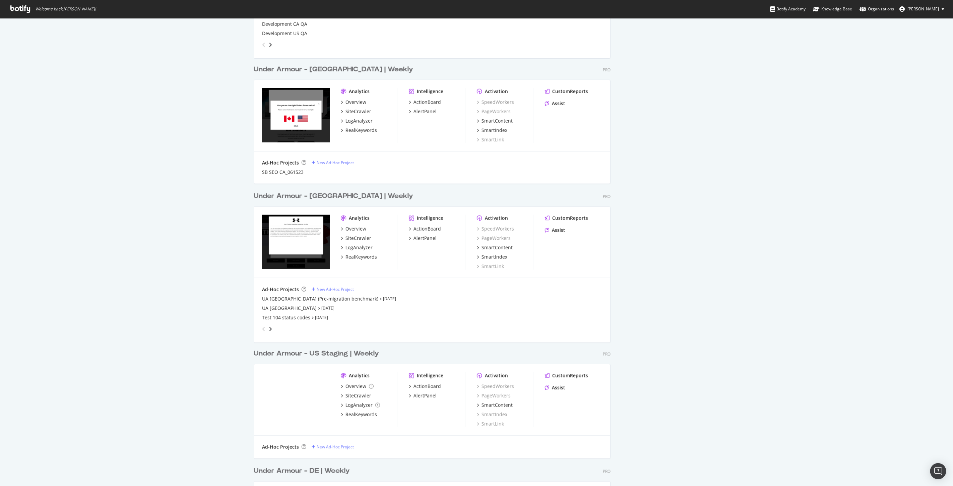
scroll to position [489, 0]
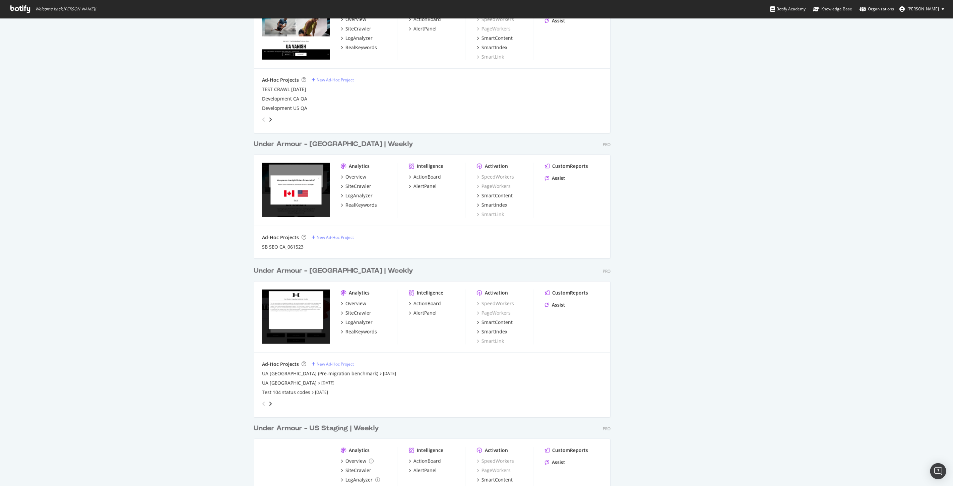
click at [339, 272] on div "Under Armour - UK | Weekly" at bounding box center [334, 271] width 160 height 10
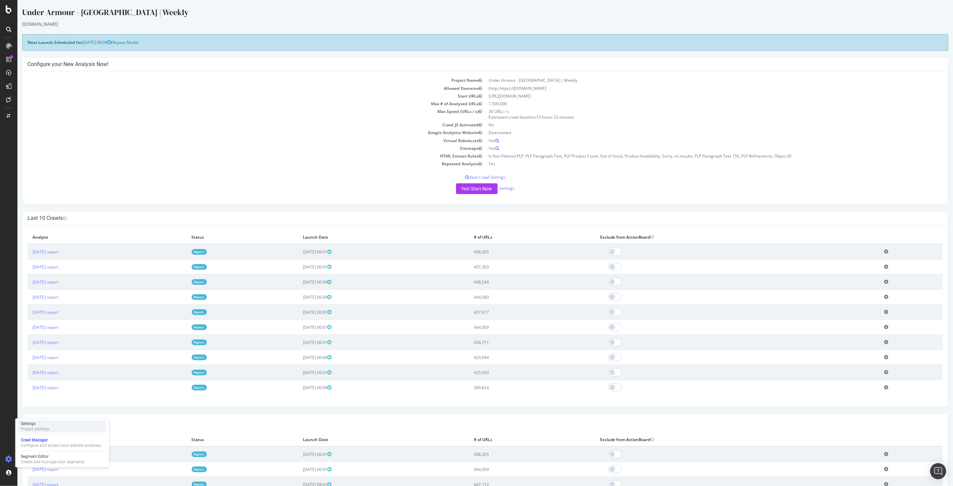
click at [42, 427] on div "Project settings" at bounding box center [35, 428] width 28 height 5
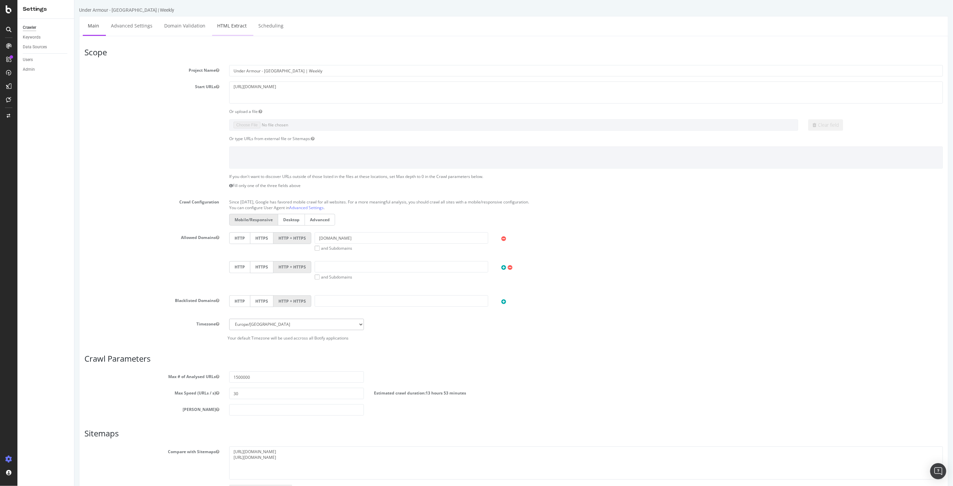
click at [218, 25] on link "HTML Extract" at bounding box center [232, 25] width 40 height 18
select select "exist"
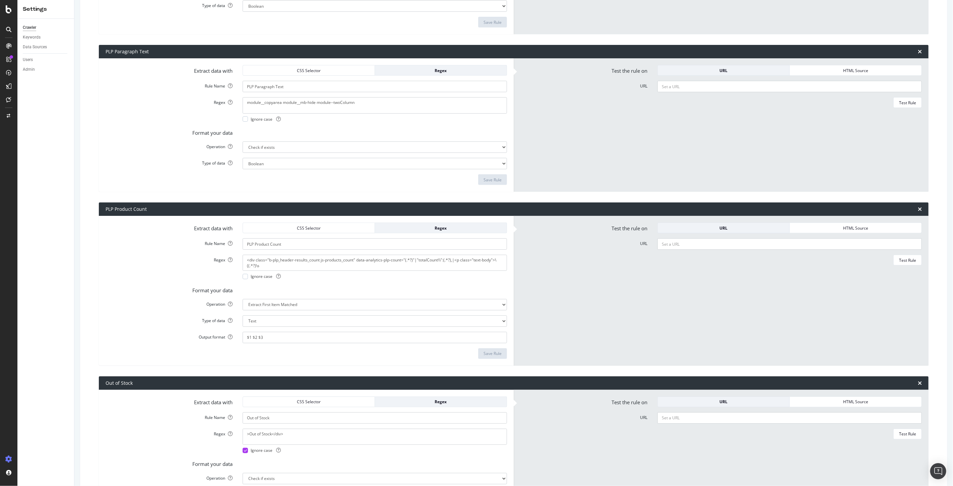
scroll to position [298, 0]
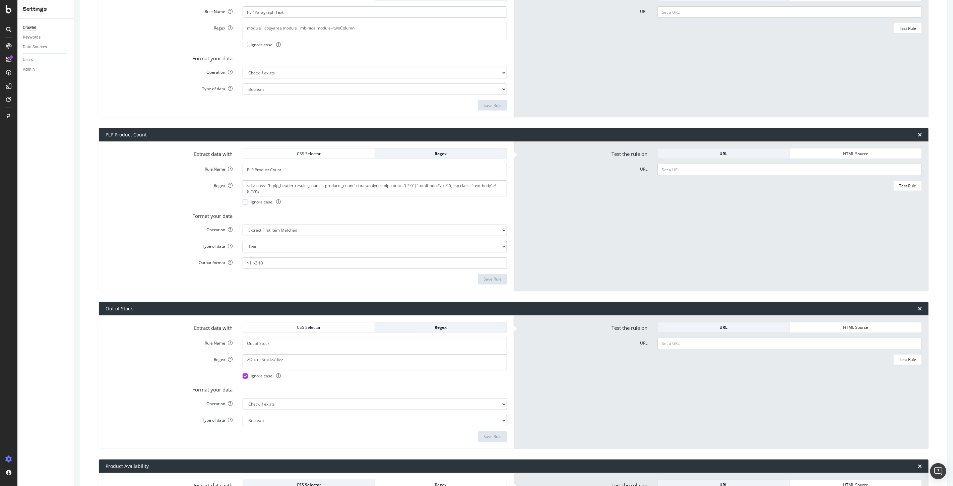
click at [289, 246] on select "Text Integer number Floating point number Date" at bounding box center [375, 246] width 265 height 11
select select "i"
click at [243, 241] on select "Text Integer number Floating point number Date" at bounding box center [375, 246] width 265 height 11
click at [493, 280] on div "Save Rule" at bounding box center [493, 279] width 18 height 6
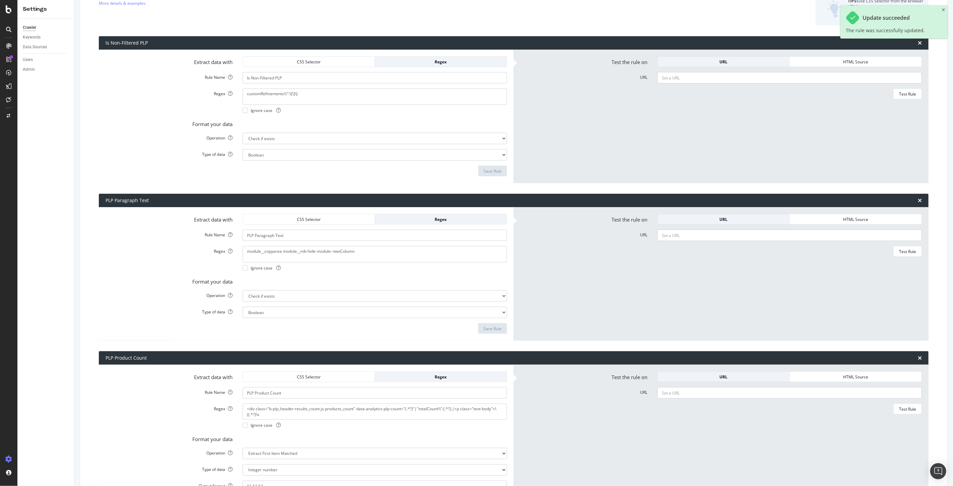
scroll to position [0, 0]
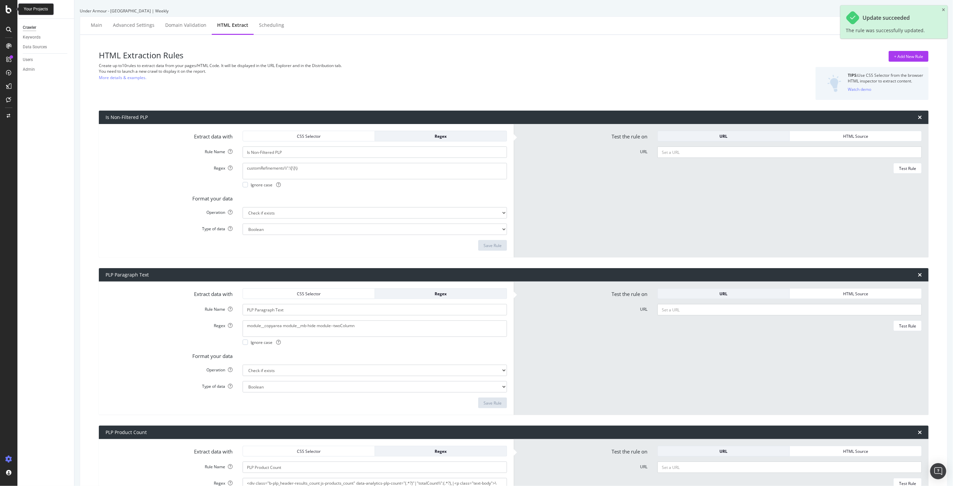
click at [12, 11] on div at bounding box center [9, 9] width 16 height 8
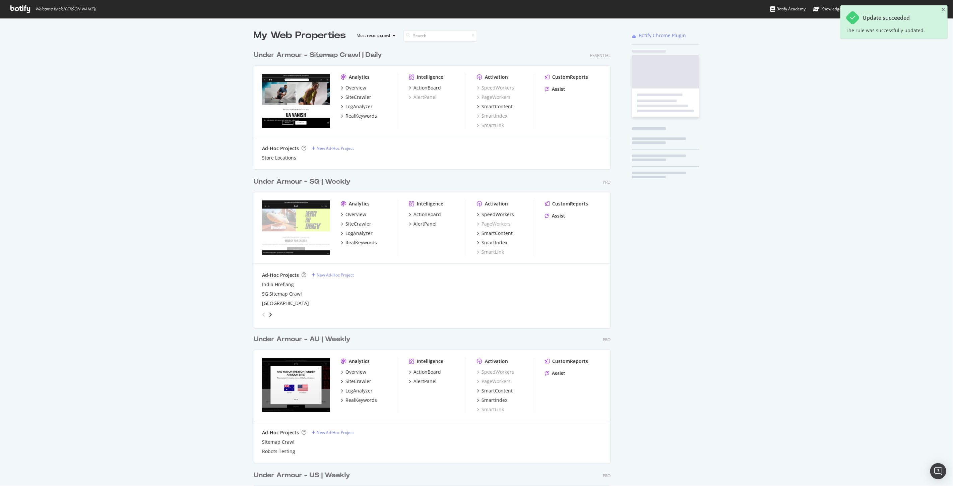
scroll to position [480, 942]
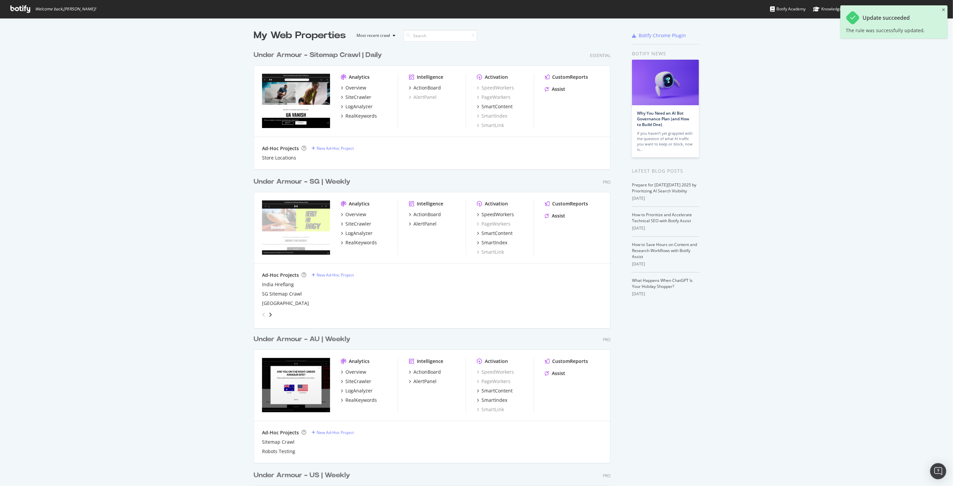
click at [340, 59] on div "Under Armour - Sitemap Crawl | Daily" at bounding box center [318, 55] width 128 height 10
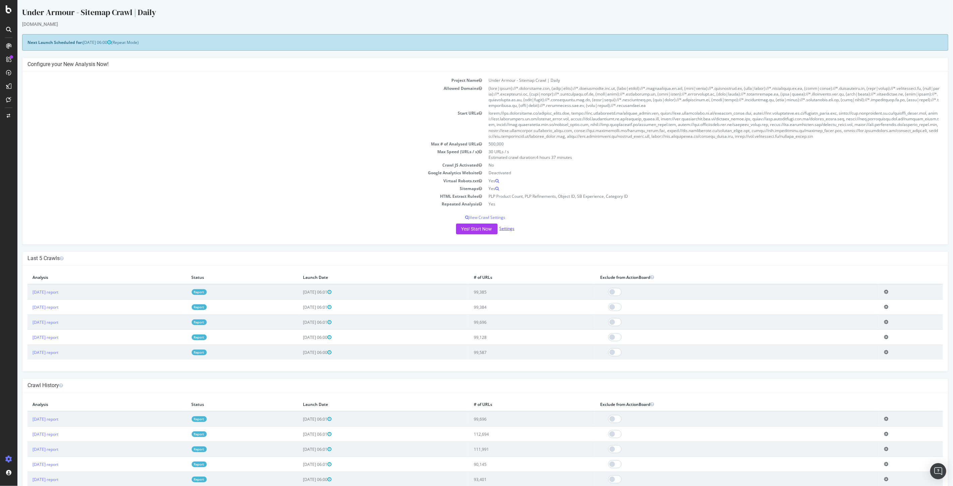
click at [507, 231] on link "Settings" at bounding box center [507, 229] width 15 height 6
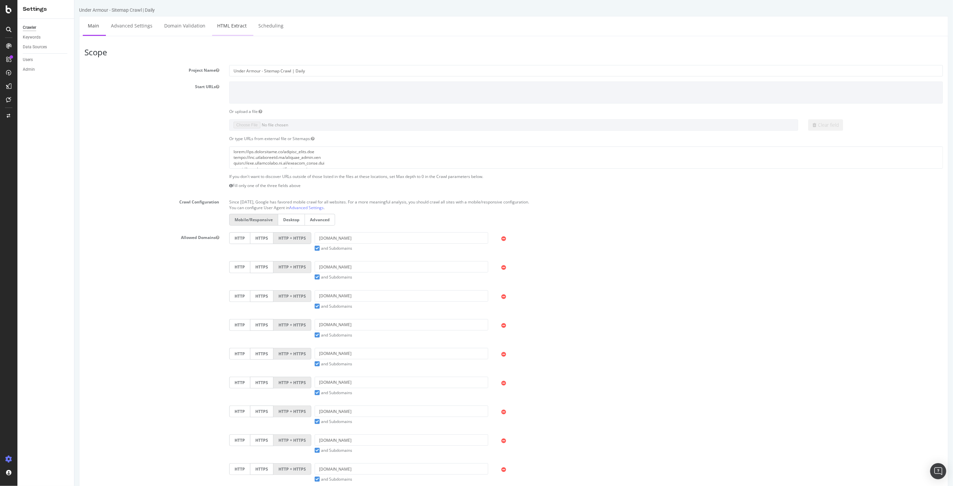
click at [229, 27] on link "HTML Extract" at bounding box center [232, 25] width 40 height 18
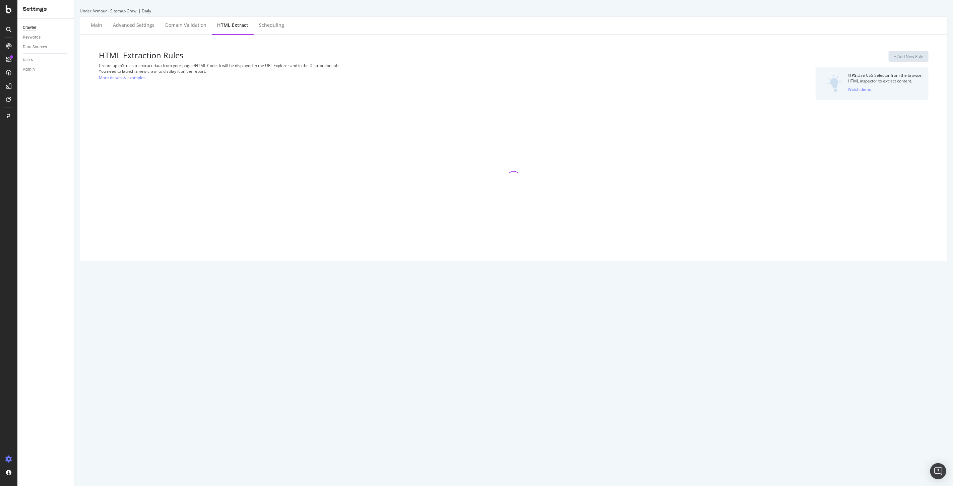
select select "i"
select select "exist"
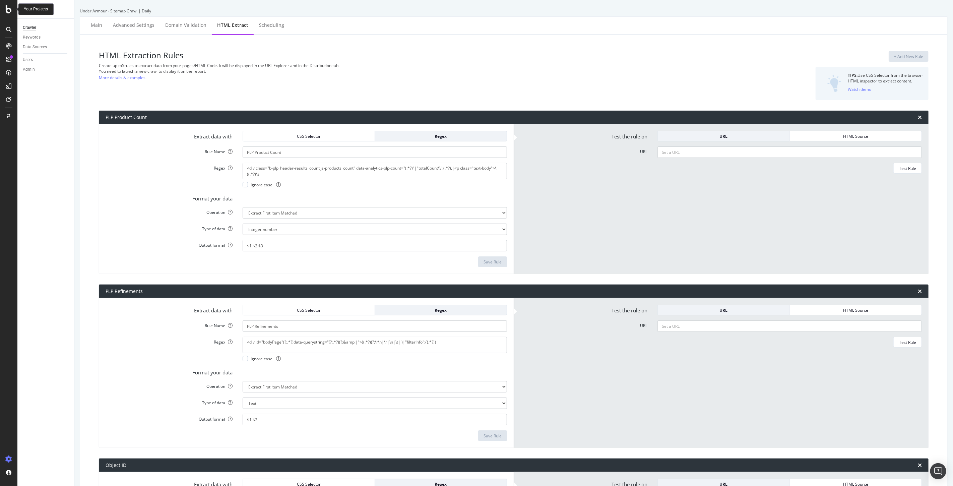
click at [12, 9] on div at bounding box center [9, 9] width 16 height 8
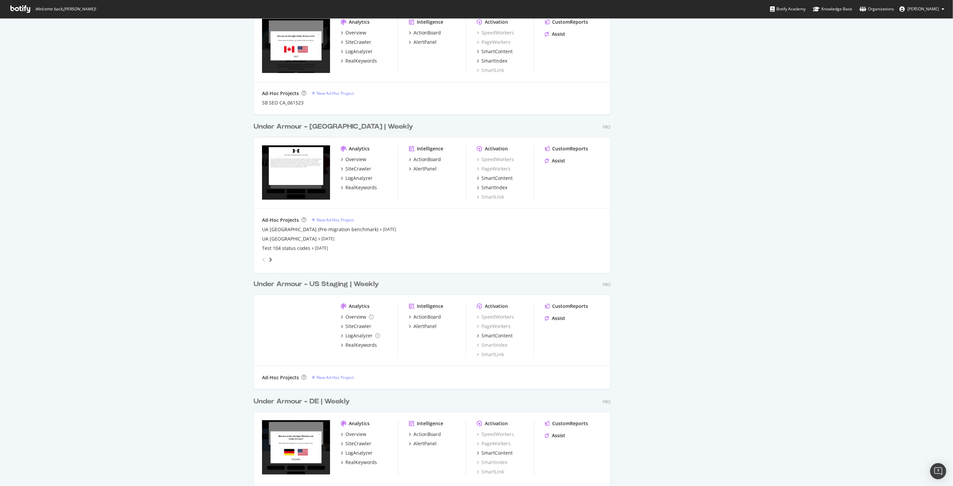
scroll to position [671, 0]
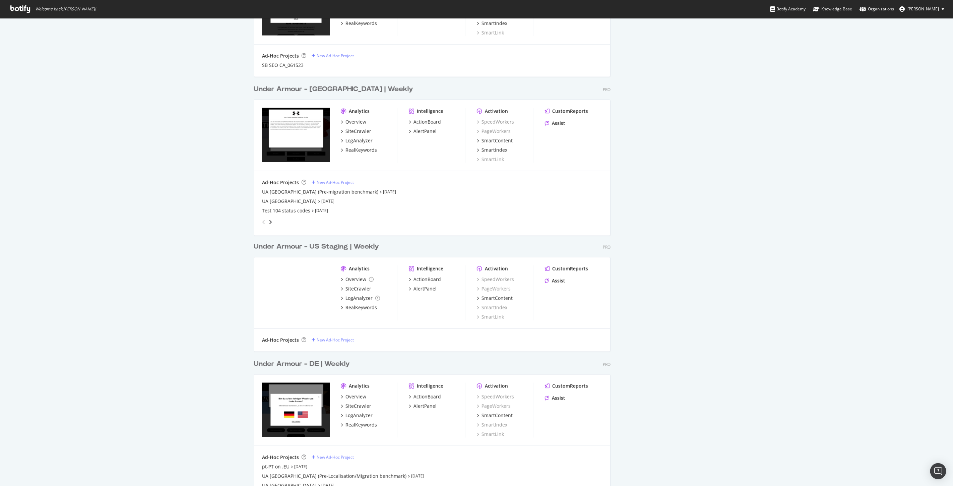
click at [347, 244] on div "Under Armour - US Staging | Weekly" at bounding box center [316, 247] width 125 height 10
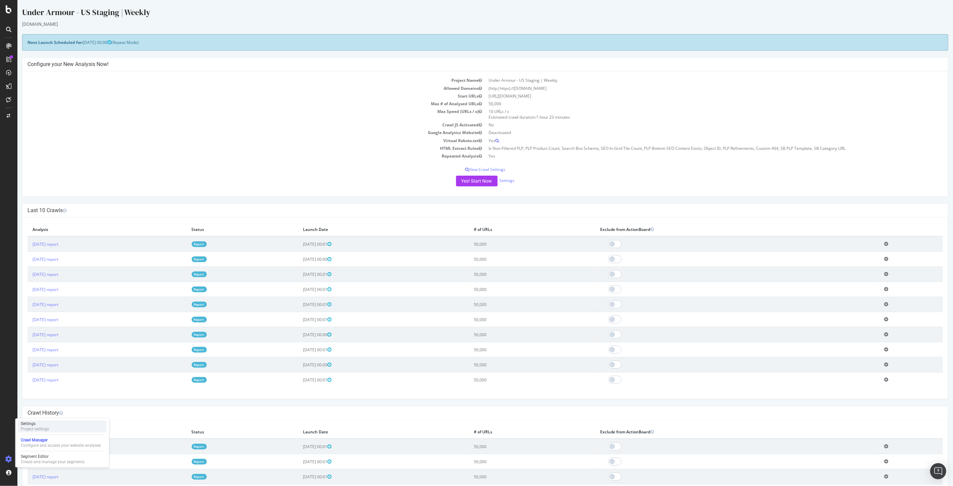
click at [48, 428] on div "Project settings" at bounding box center [35, 428] width 28 height 5
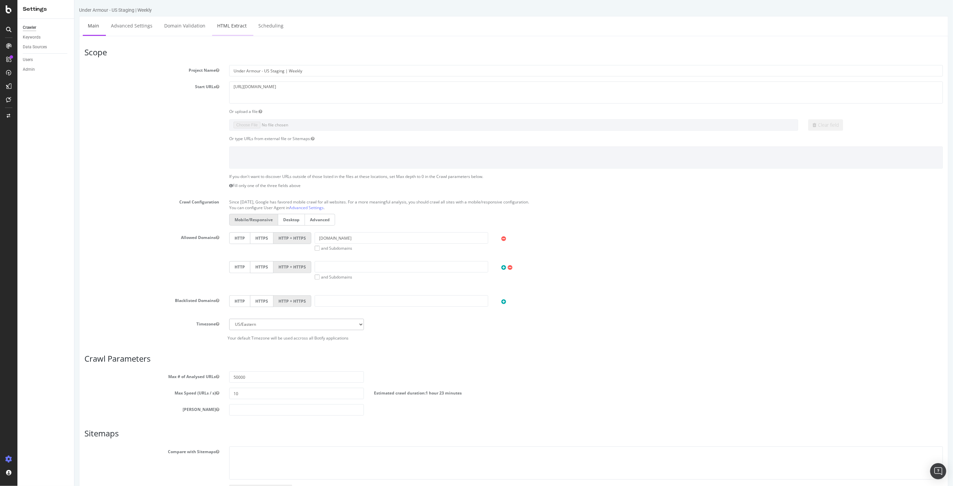
click at [238, 21] on link "HTML Extract" at bounding box center [232, 25] width 40 height 18
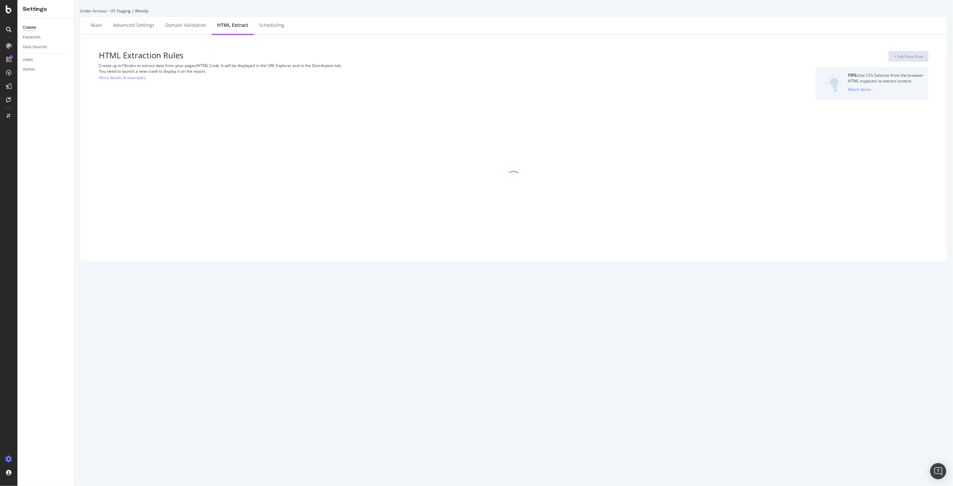
select select "exist"
select select "count"
select select "exist"
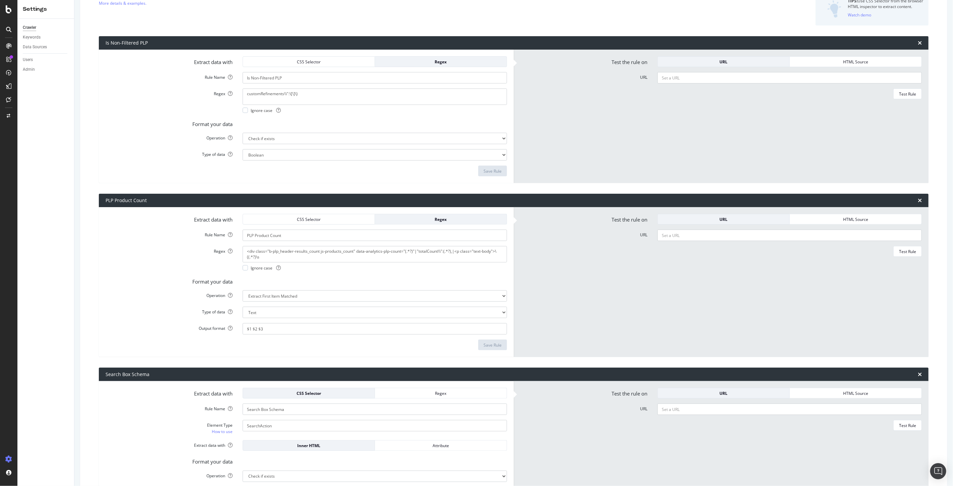
scroll to position [112, 0]
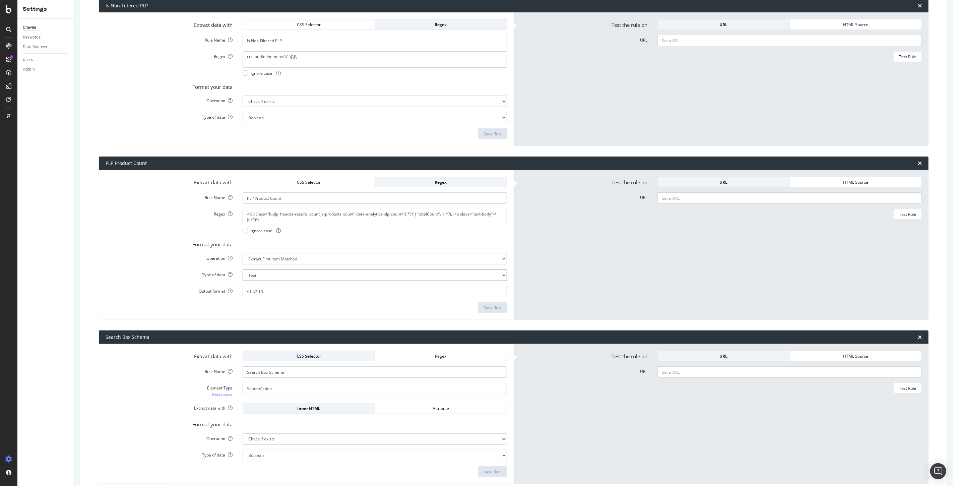
click at [305, 276] on select "Text Integer number Floating point number Date" at bounding box center [375, 275] width 265 height 11
select select "i"
click at [243, 270] on select "Text Integer number Floating point number Date" at bounding box center [375, 275] width 265 height 11
click at [493, 308] on div "Save Rule" at bounding box center [493, 308] width 18 height 6
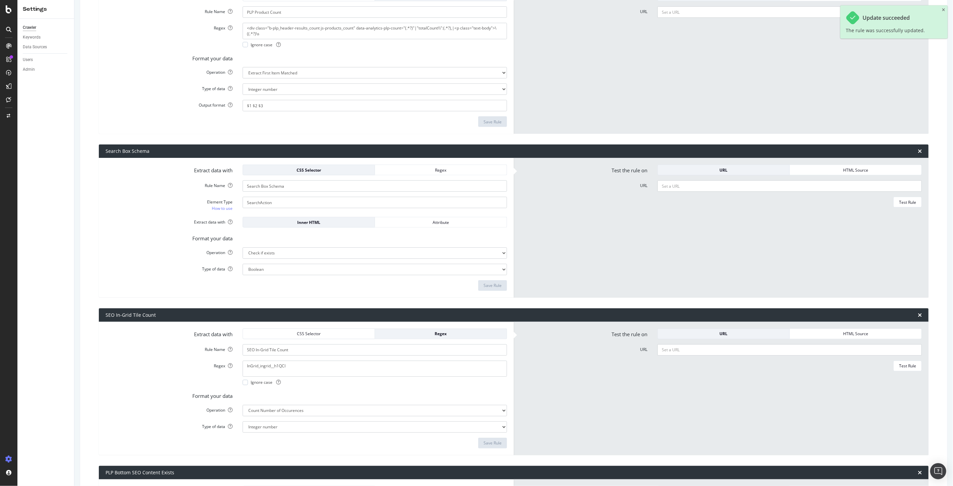
scroll to position [372, 0]
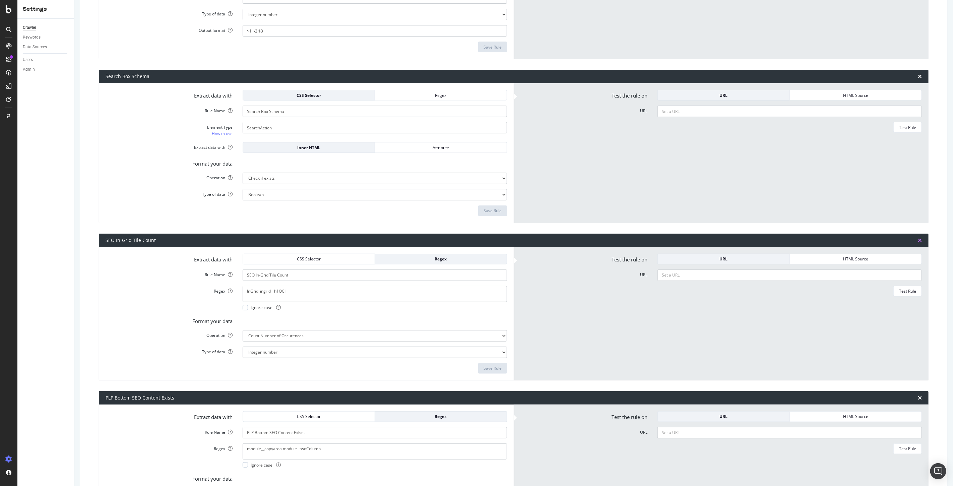
click at [918, 238] on icon "times" at bounding box center [920, 240] width 4 height 5
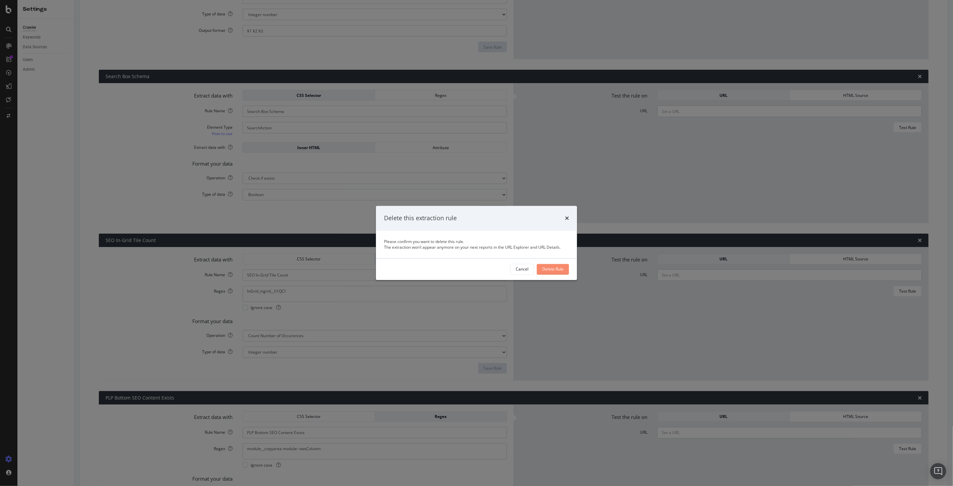
click at [554, 268] on div "Delete Rule" at bounding box center [552, 270] width 21 height 6
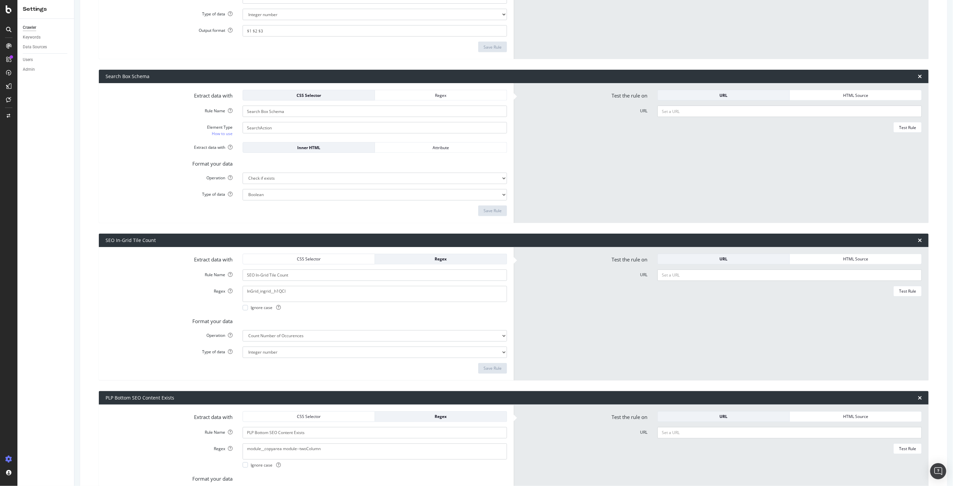
type input "PLP Bottom SEO Content Exists"
type textarea "module__copyarea module--twoColumn"
select select "exist"
type input "Object ID"
type textarea "<div id="bodyPage"(?:.*?)data-querystring="(.*?)(?:&|")(?:.*?)(?:\r\n|\r|\n)|"c…"
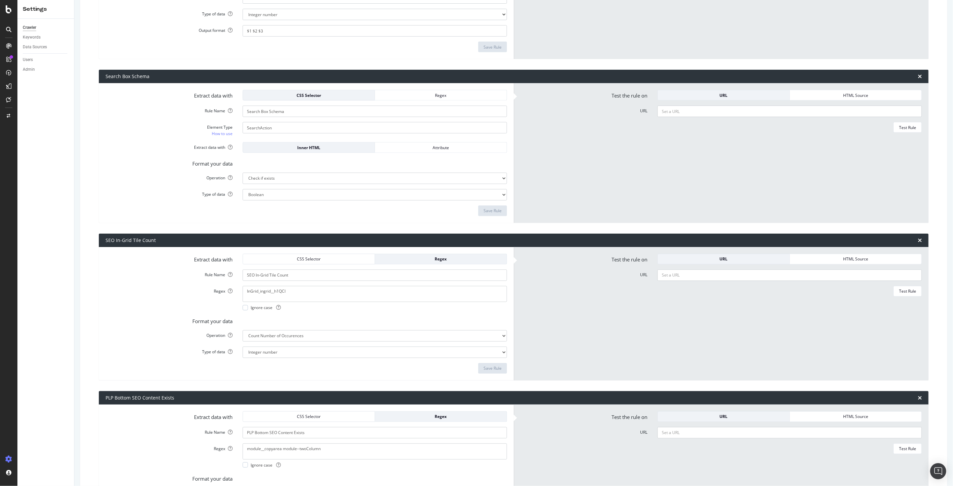
select select "first"
type input "PLP Refinements"
type textarea "<div id="bodyPage"(?:.*?)data-querystring="(?:.*?)(?:&amp;|">)(.*?)(?:\r\n|\r|\…"
type input "$1 $2"
type input "Custom 404"
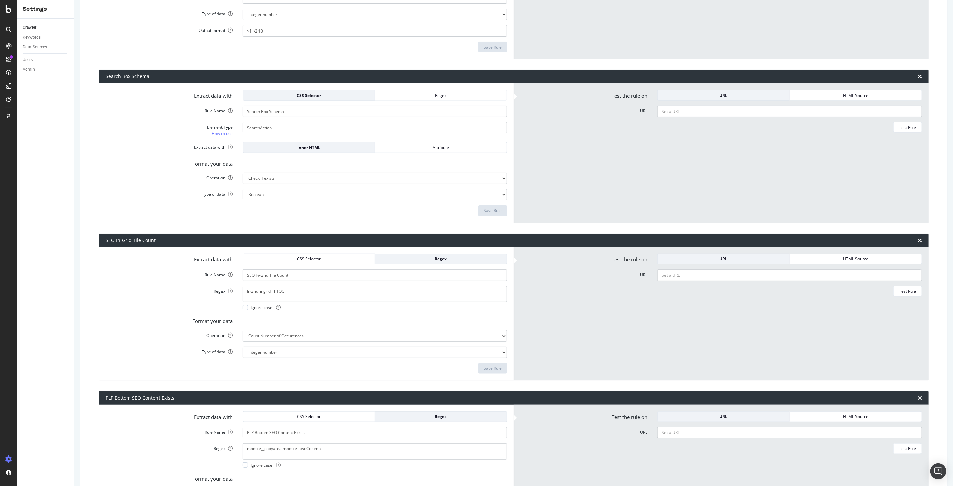
type textarea "Hit a wall"
select select "exist"
type input "SB PLP Template"
type textarea ""category\\":{(?:.*?)\\"template\\":\\"(.*?)\\"
select select "first"
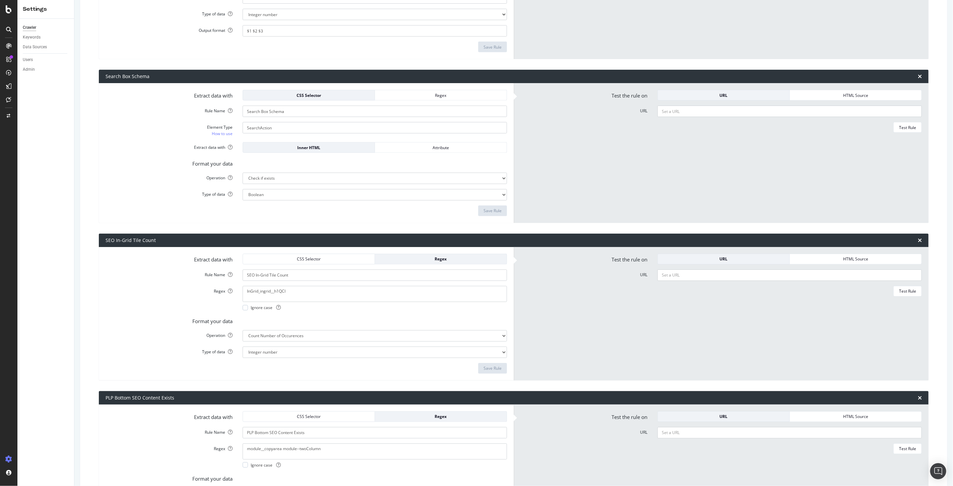
type input "SB Category URL"
type textarea ""category\\":{(?:.*?)\\"url\\":\\"(.*?)\\"
select select "b"
select select "s"
select select "b"
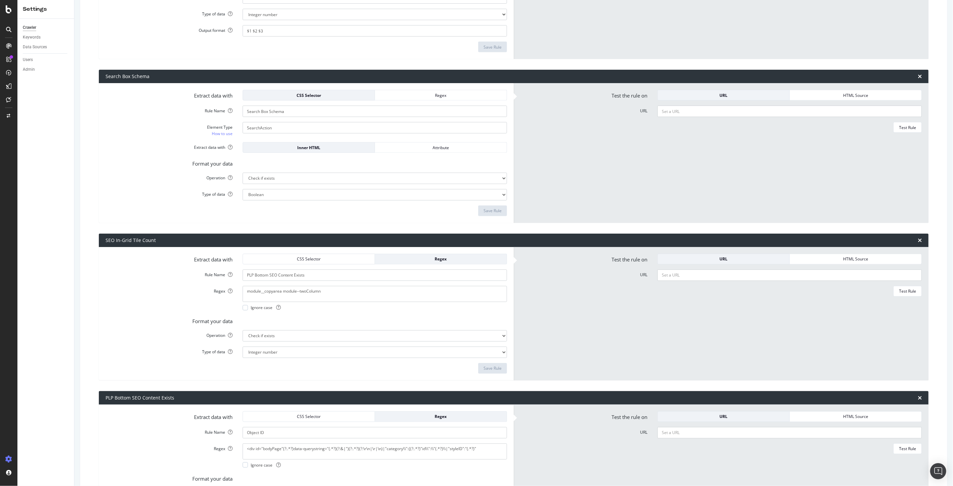
select select "s"
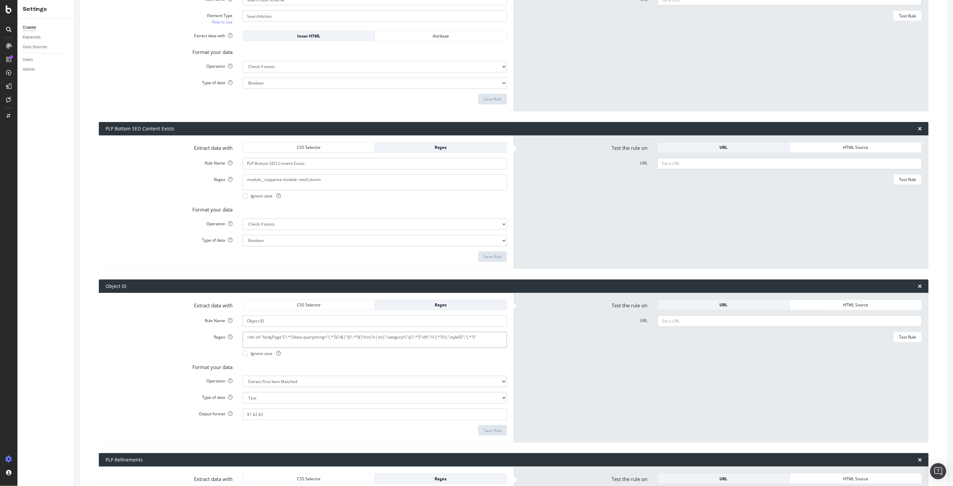
click at [356, 336] on textarea "<div id="bodyPage"(?:.*?)data-querystring="(.*?)(?:&|")(?:.*?)(?:\r\n|\r|\n)|"c…" at bounding box center [375, 340] width 265 height 16
paste textarea
type textarea "<div id="bodyPage"(?:.*?)data-querystring="(.*?)(?:&|")(?:.*?)(?:\r\n|\r|\n)|"c…"
click at [491, 432] on div "Save Rule" at bounding box center [493, 431] width 18 height 6
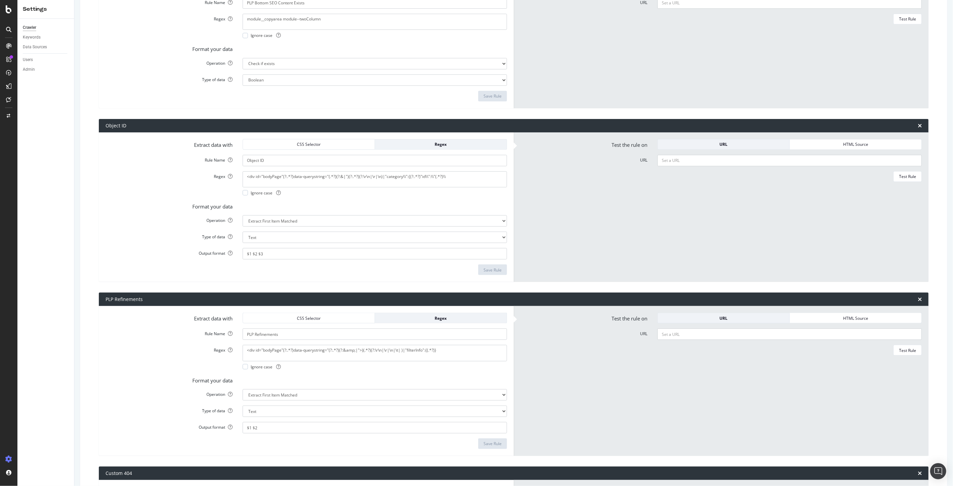
scroll to position [458, 0]
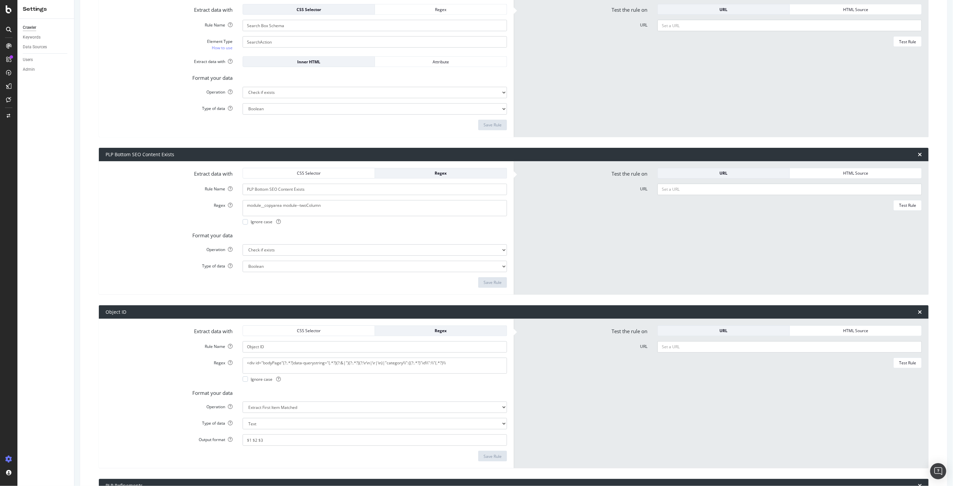
click at [8, 14] on div at bounding box center [8, 243] width 17 height 486
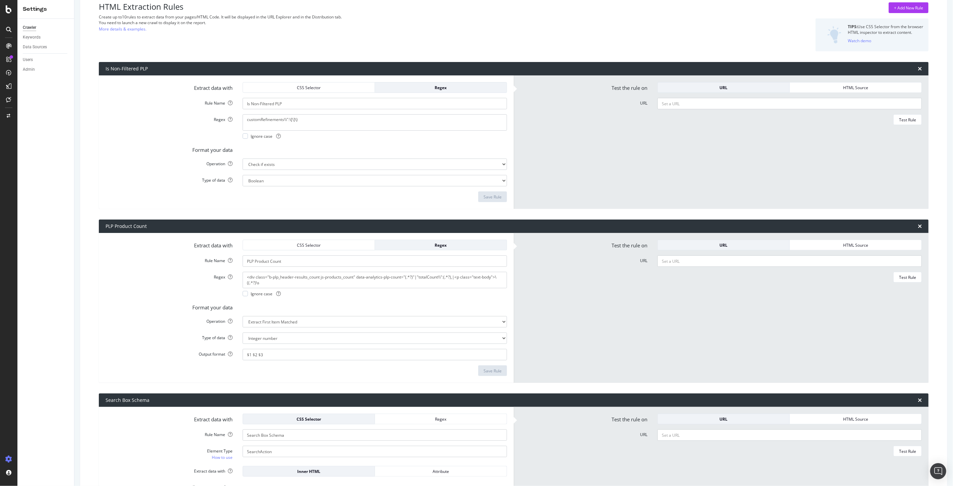
scroll to position [0, 0]
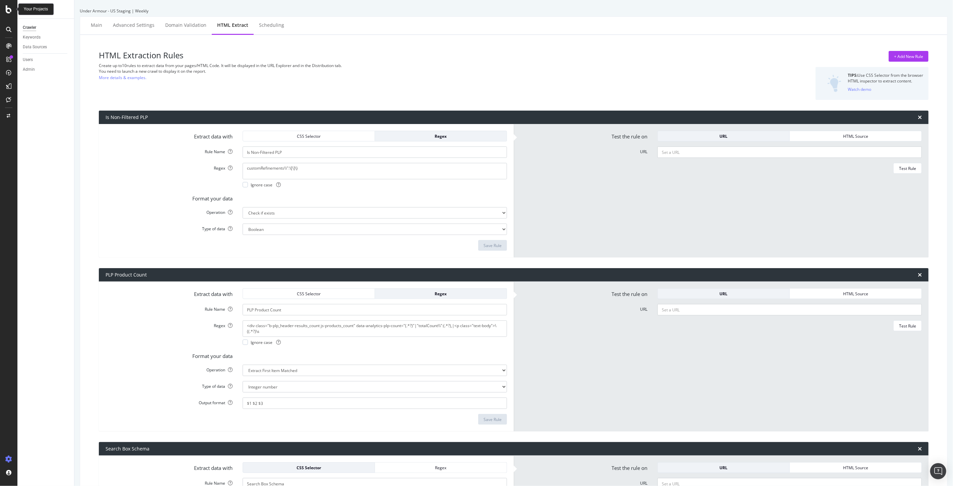
click at [8, 7] on icon at bounding box center [9, 9] width 6 height 8
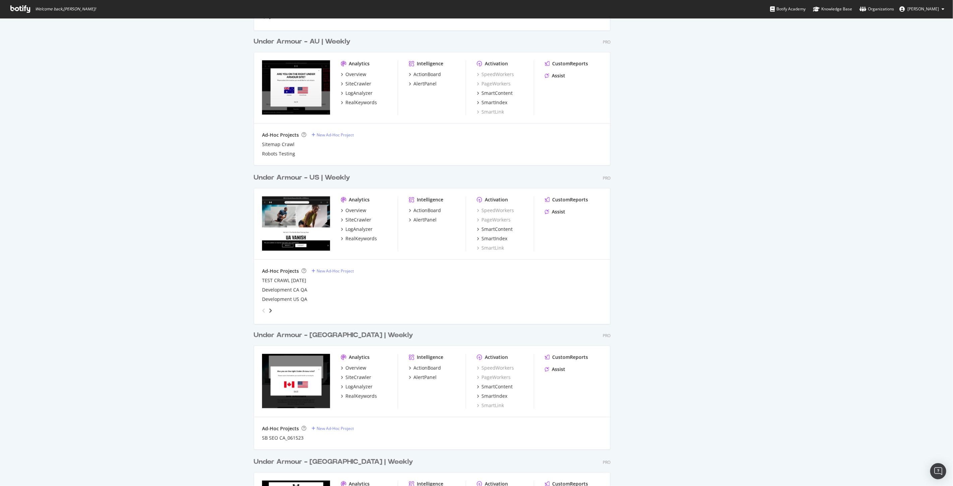
scroll to position [335, 0]
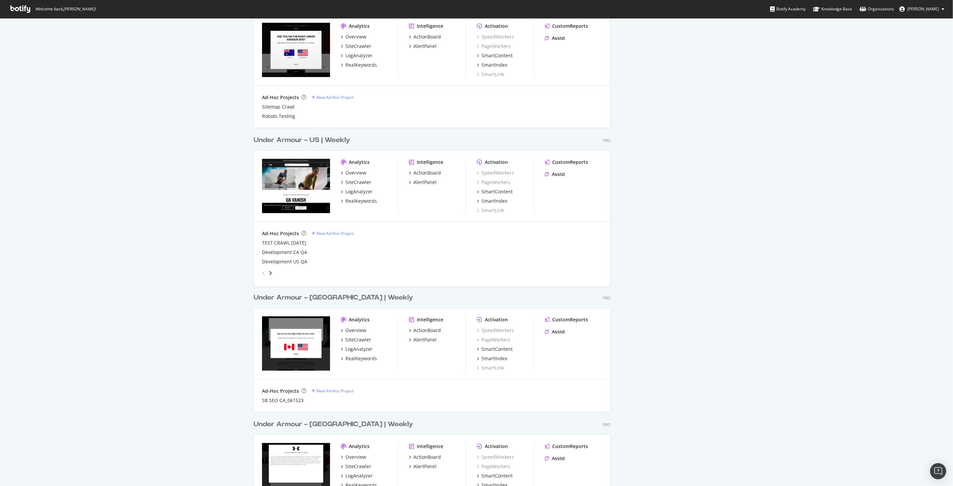
click at [325, 140] on div "Under Armour - US | Weekly" at bounding box center [302, 140] width 97 height 10
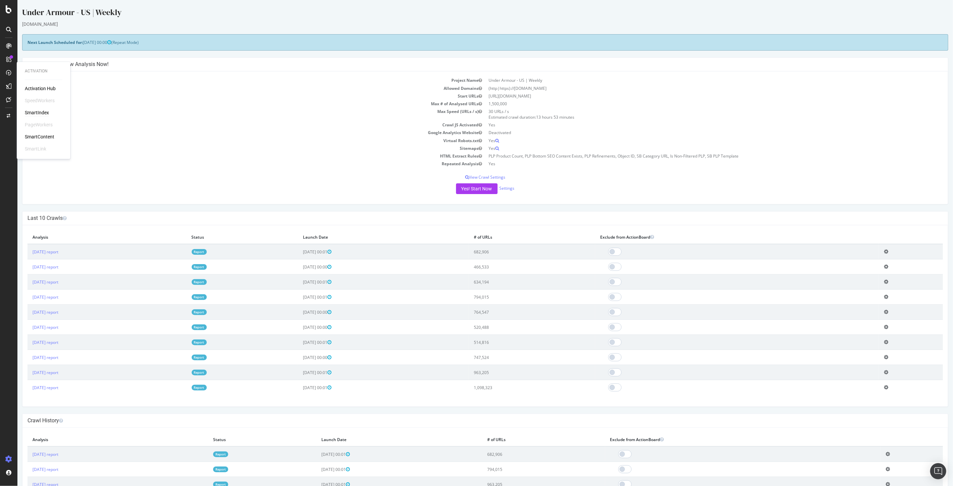
click at [43, 111] on div "SmartIndex" at bounding box center [37, 113] width 24 height 7
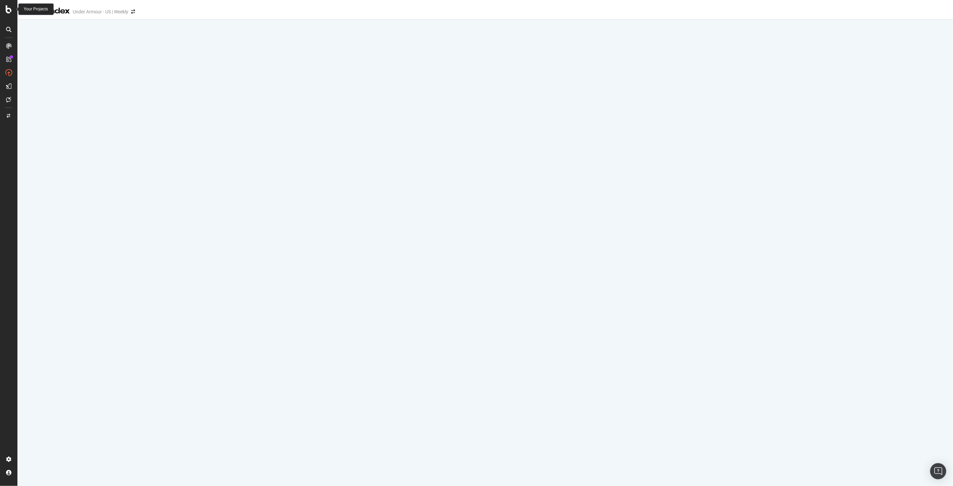
click at [8, 7] on icon at bounding box center [9, 9] width 6 height 8
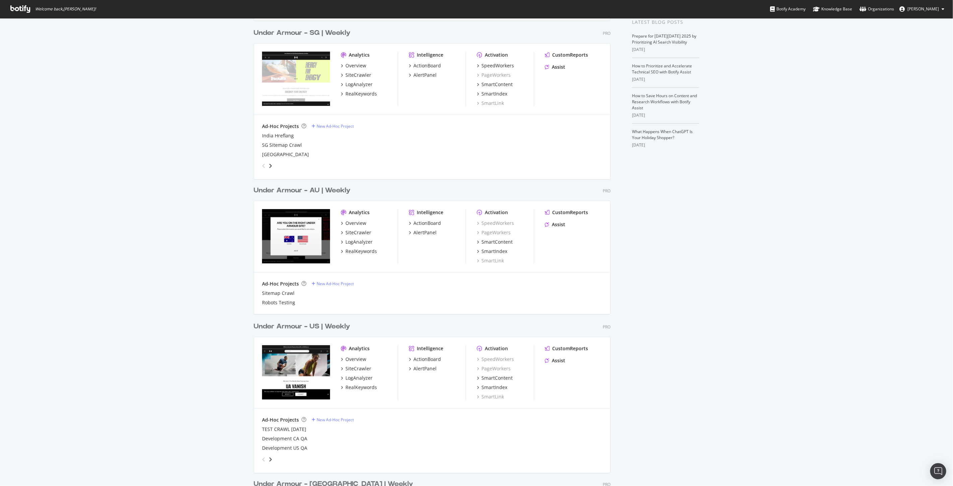
scroll to position [260, 0]
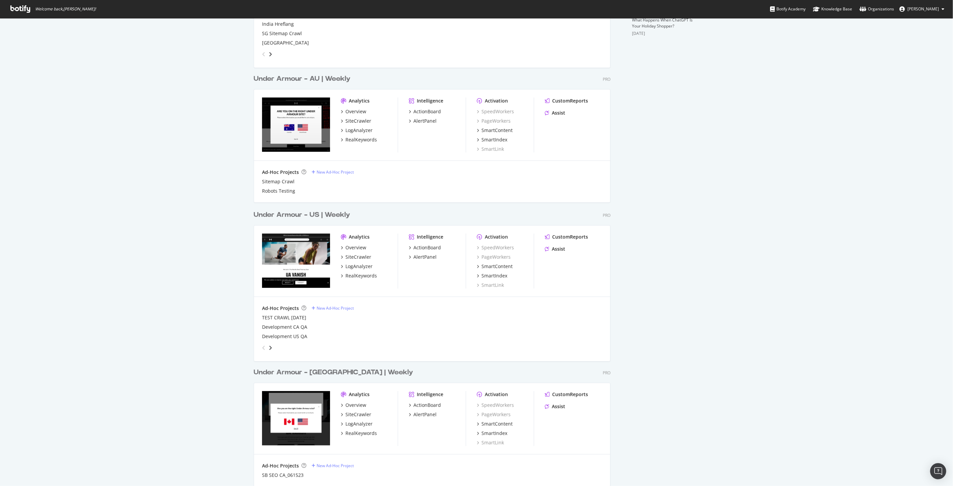
click at [322, 216] on div "Under Armour - US | Weekly" at bounding box center [302, 215] width 97 height 10
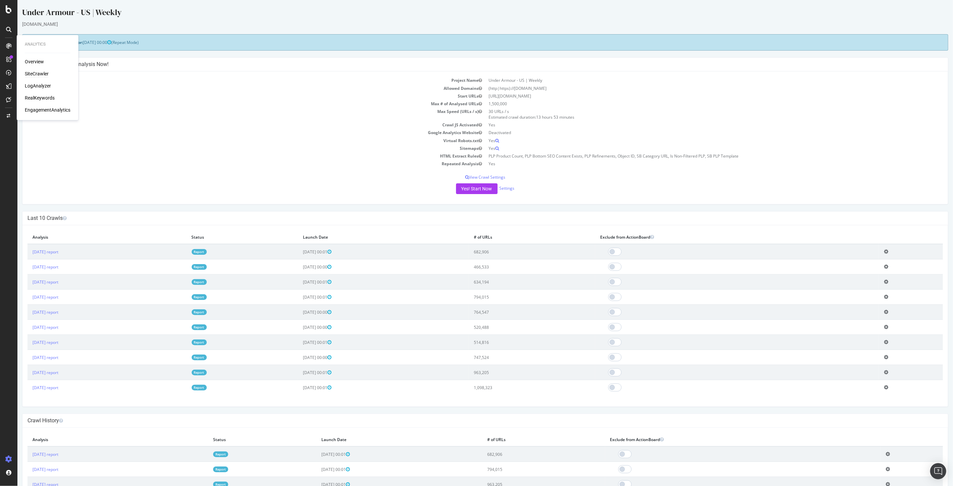
click at [35, 72] on div "SiteCrawler" at bounding box center [37, 74] width 24 height 7
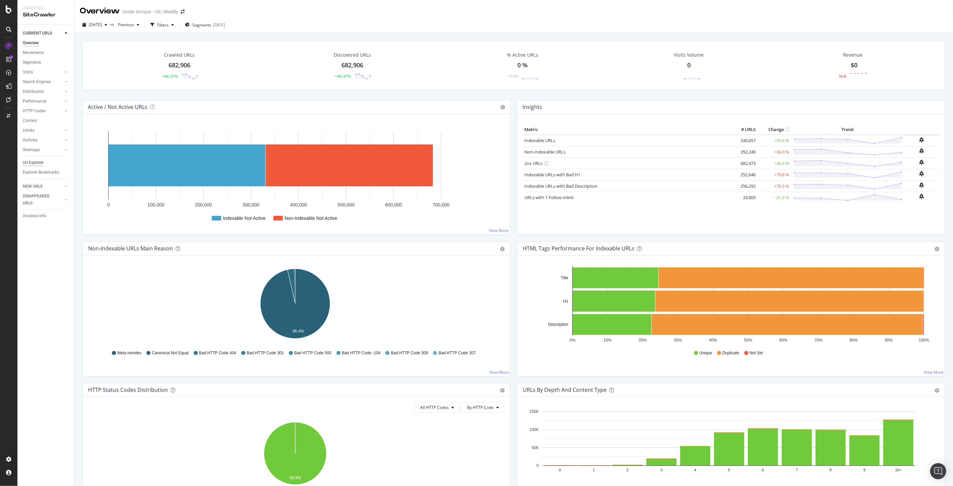
click at [34, 160] on div "Url Explorer" at bounding box center [33, 162] width 21 height 7
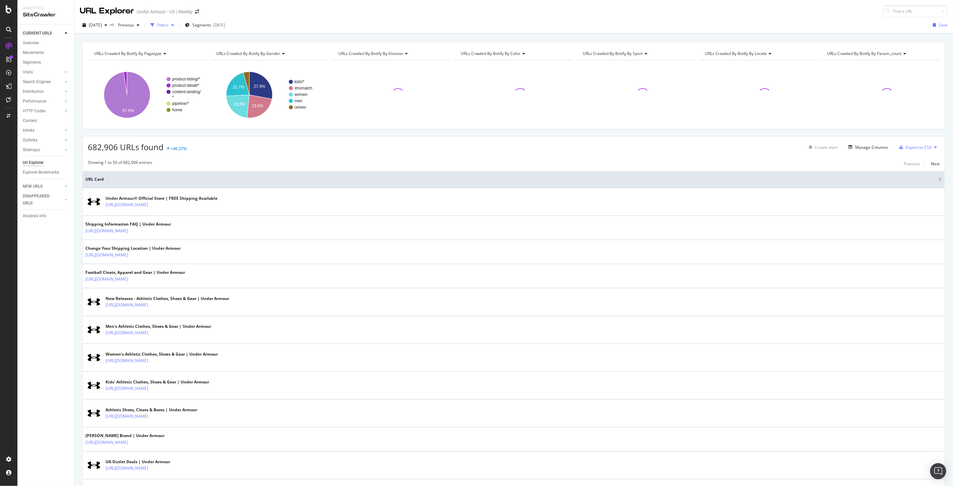
click at [174, 26] on icon "button" at bounding box center [172, 25] width 3 height 4
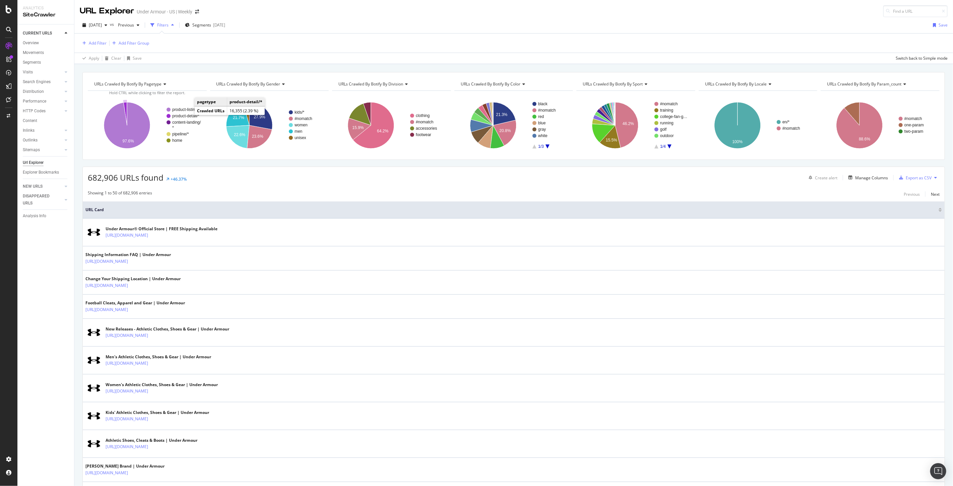
click at [186, 115] on text "product-detail/*" at bounding box center [185, 116] width 27 height 5
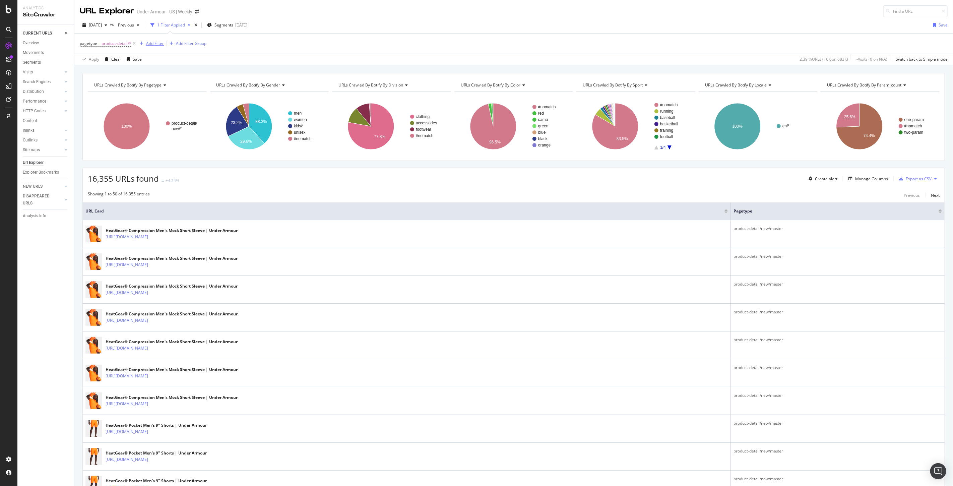
click at [150, 42] on div "Add Filter" at bounding box center [155, 44] width 18 height 6
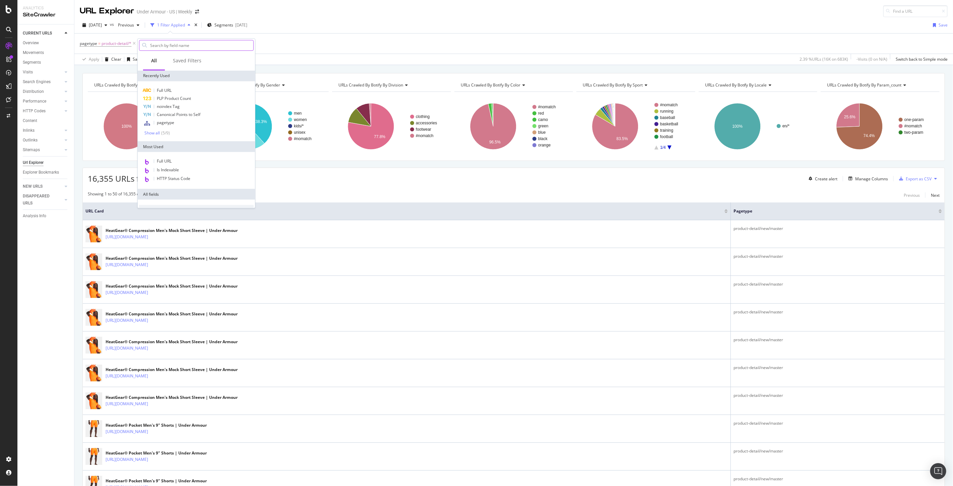
click at [152, 45] on input "text" at bounding box center [202, 45] width 104 height 10
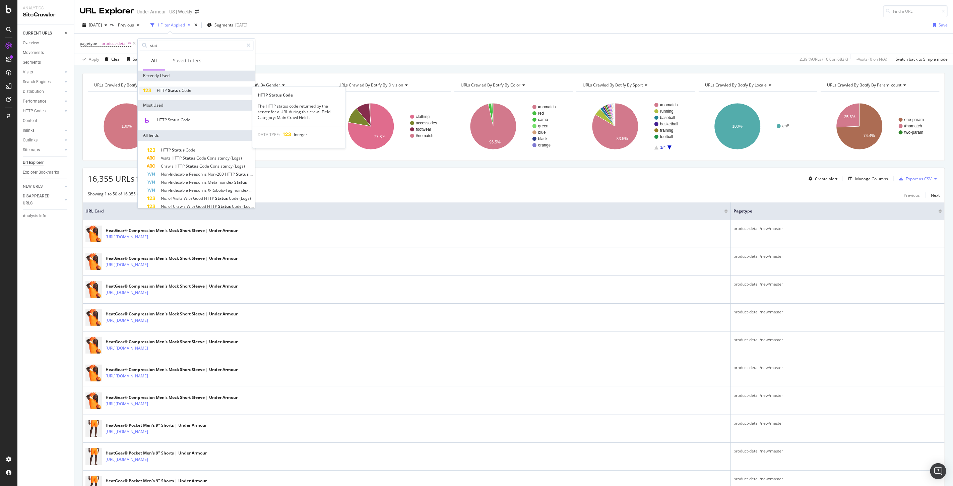
type input "stat"
click at [180, 89] on span "Status" at bounding box center [175, 91] width 14 height 6
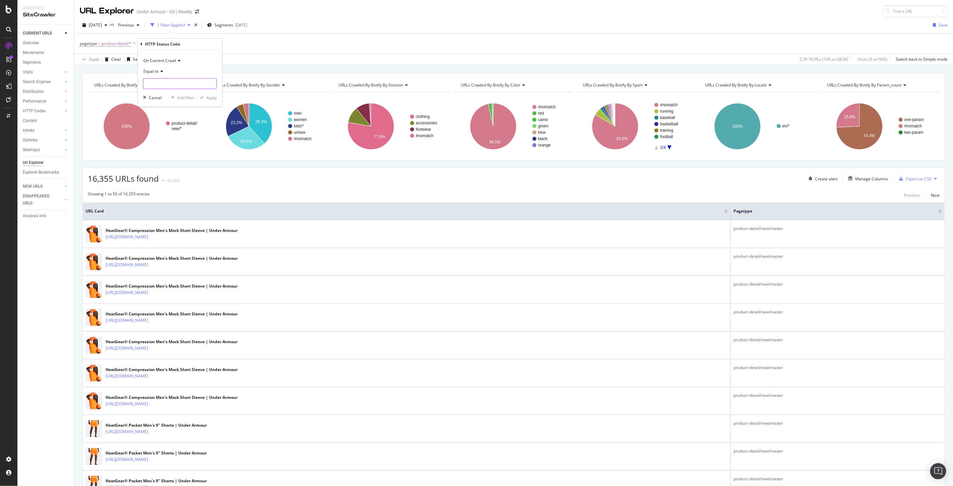
click at [167, 81] on input "number" at bounding box center [180, 83] width 74 height 11
click at [161, 72] on icon at bounding box center [161, 72] width 5 height 4
click at [163, 140] on span "Between" at bounding box center [155, 138] width 16 height 6
drag, startPoint x: 153, startPoint y: 85, endPoint x: 143, endPoint y: 85, distance: 9.7
click at [143, 85] on input "0" at bounding box center [180, 83] width 74 height 11
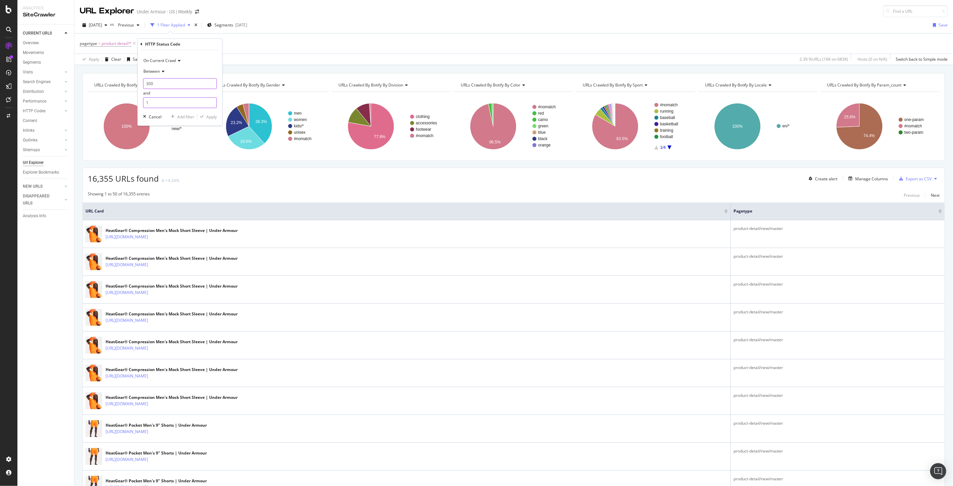
type input "300"
drag, startPoint x: 150, startPoint y: 105, endPoint x: 143, endPoint y: 106, distance: 7.1
click at [143, 106] on input "1" at bounding box center [180, 103] width 74 height 11
type input "399"
click at [213, 119] on div "Apply" at bounding box center [212, 117] width 10 height 6
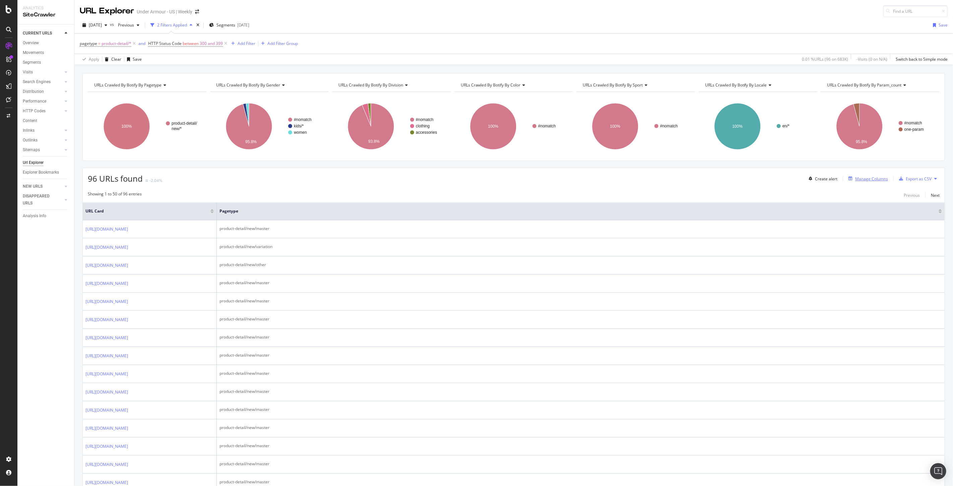
click at [856, 177] on div "Manage Columns" at bounding box center [872, 179] width 33 height 6
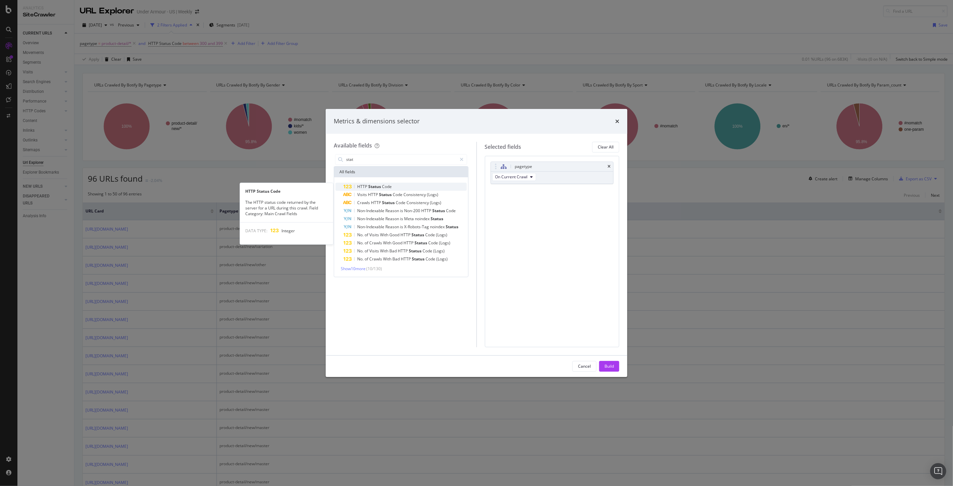
click at [364, 186] on span "HTTP" at bounding box center [362, 187] width 11 height 6
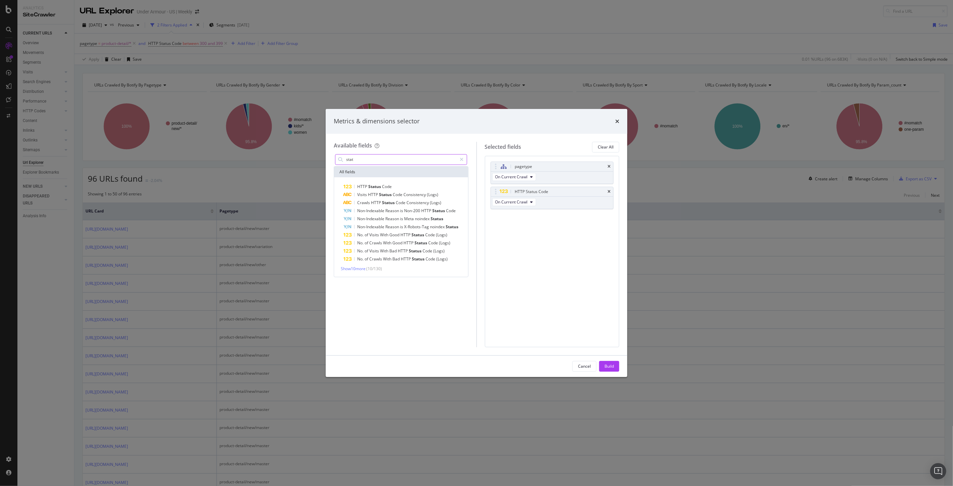
click at [390, 160] on input "stat" at bounding box center [402, 160] width 112 height 10
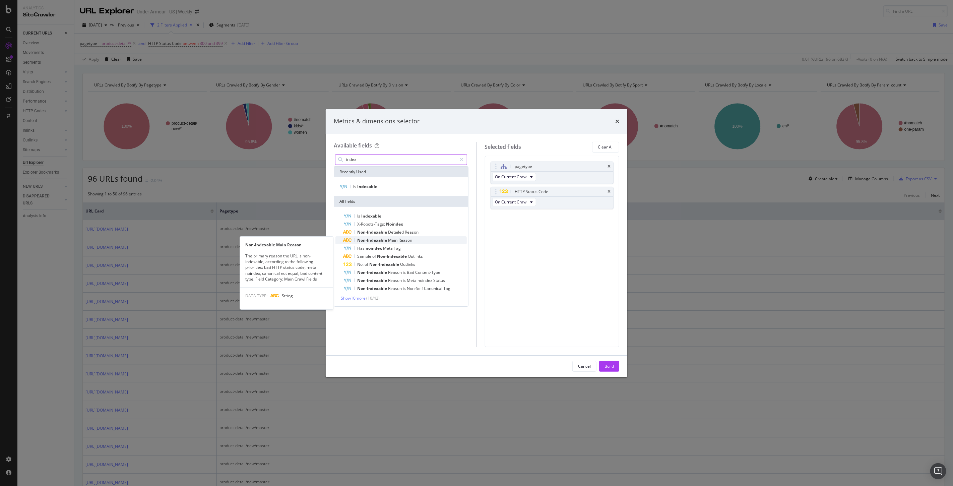
type input "index"
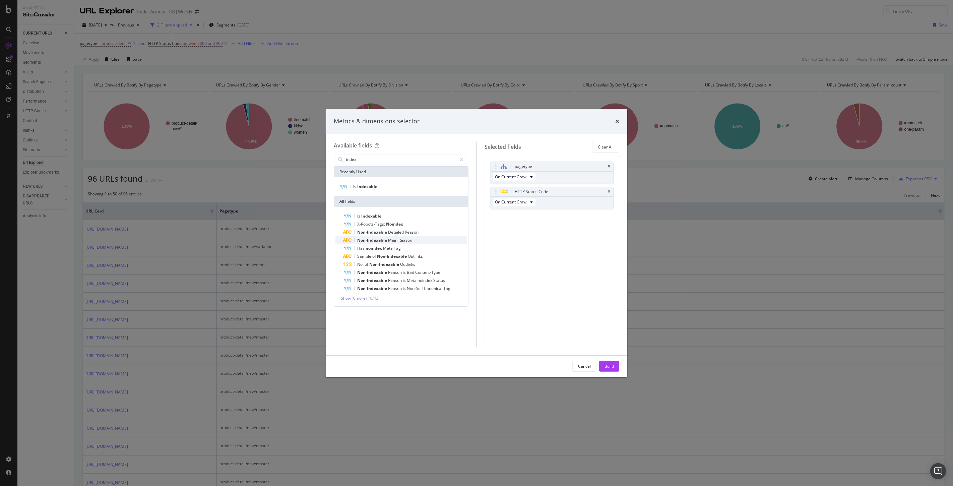
click at [412, 237] on div "Non-Indexable Main Reason" at bounding box center [405, 240] width 123 height 8
click at [607, 363] on div "Build" at bounding box center [609, 366] width 9 height 6
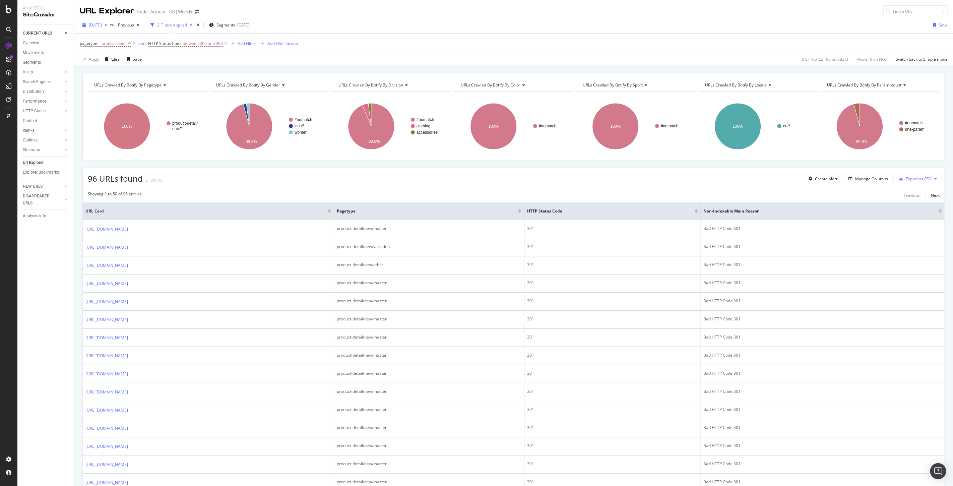
click at [102, 22] on span "2025 Oct. 2nd" at bounding box center [95, 25] width 13 height 6
click at [107, 57] on div "2025 Sep. 25th 467K URLs" at bounding box center [124, 62] width 80 height 10
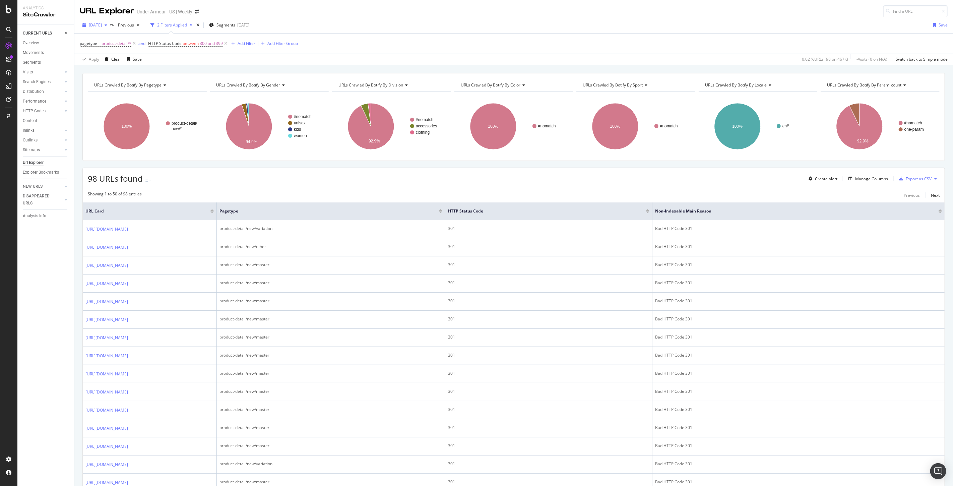
click at [102, 26] on span "2025 Sep. 25th" at bounding box center [95, 25] width 13 height 6
click at [105, 70] on div "2025 Sep. 18th 634K URLs" at bounding box center [124, 74] width 80 height 10
click at [96, 22] on span "2025 Sep. 18th" at bounding box center [95, 25] width 13 height 6
click at [105, 82] on div "2025 Sep. 11th 794K URLs" at bounding box center [124, 86] width 80 height 10
click at [103, 21] on div "2025 Sep. 11th" at bounding box center [95, 25] width 30 height 10
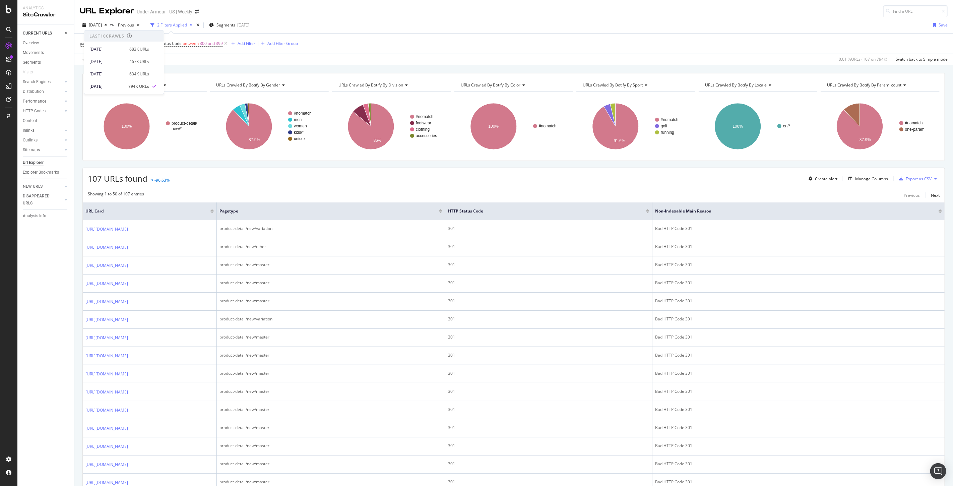
scroll to position [37, 0]
click at [107, 61] on div "2025 Sep. 4th" at bounding box center [108, 62] width 36 height 6
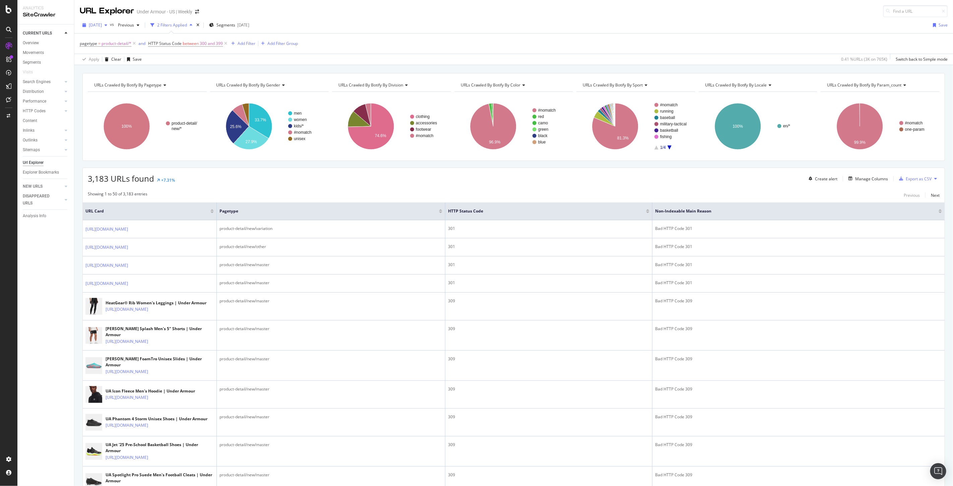
click at [95, 28] on div "2025 Sep. 4th" at bounding box center [95, 25] width 30 height 10
click at [118, 83] on div "2025 Sep. 11th" at bounding box center [108, 86] width 36 height 6
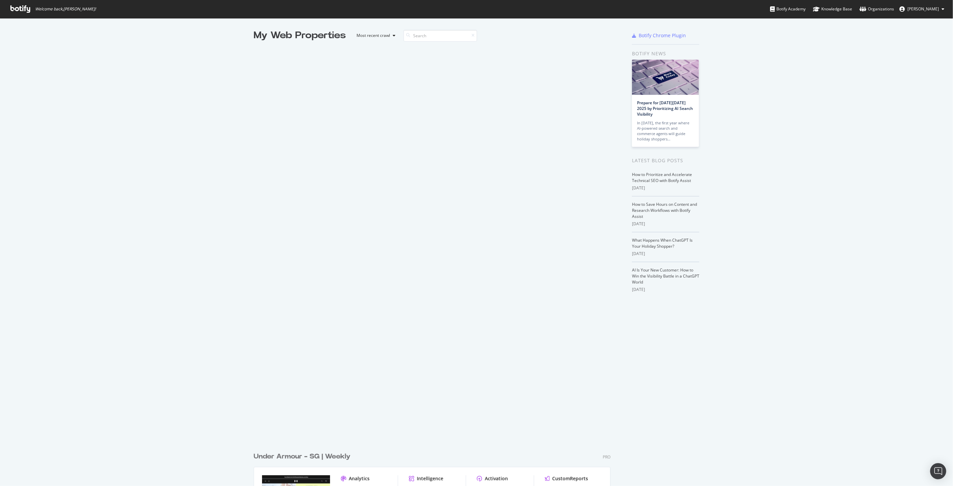
scroll to position [480, 942]
